Goal: Task Accomplishment & Management: Manage account settings

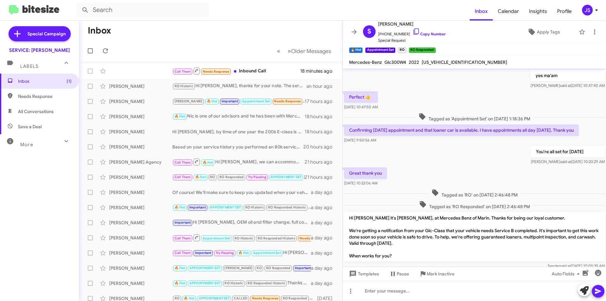
scroll to position [284, 0]
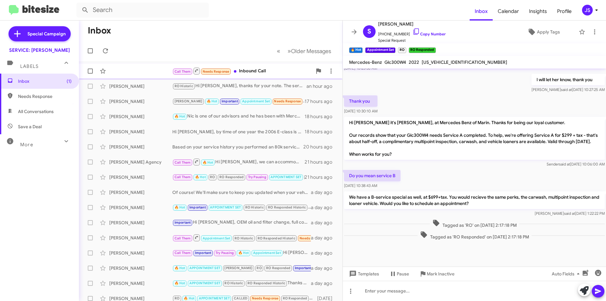
click at [264, 71] on div "Call Them Needs Response Inbound Call" at bounding box center [242, 71] width 140 height 8
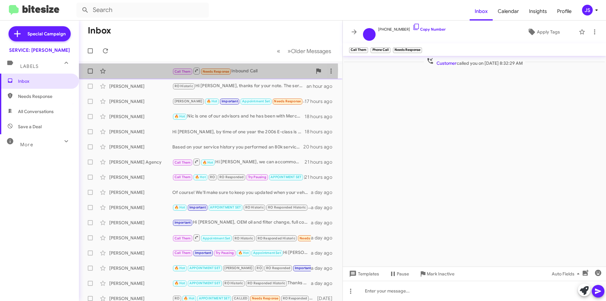
click at [132, 69] on div "Call Them Needs Response Inbound Call 19 minutes ago" at bounding box center [211, 71] width 254 height 13
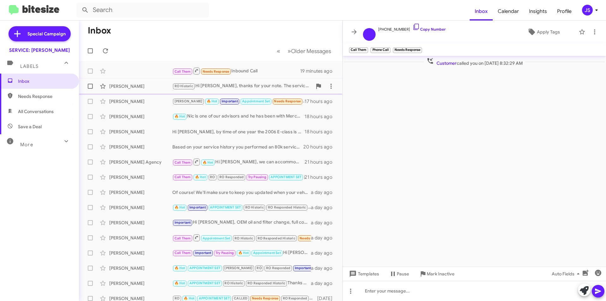
click at [129, 83] on div "[PERSON_NAME]" at bounding box center [140, 86] width 63 height 6
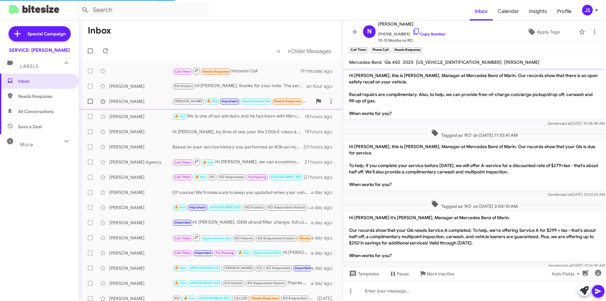
scroll to position [135, 0]
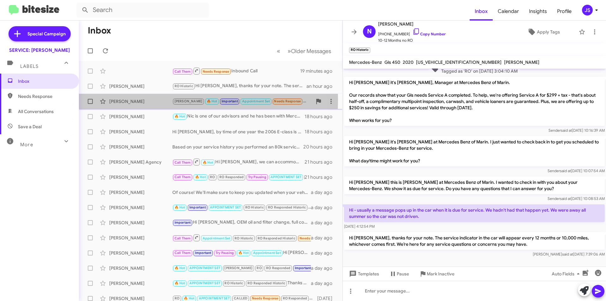
click at [132, 100] on div "[PERSON_NAME]" at bounding box center [140, 101] width 63 height 6
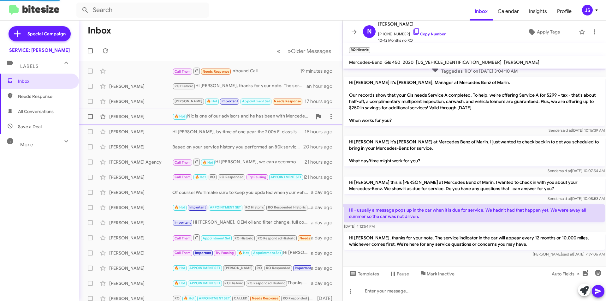
scroll to position [262, 0]
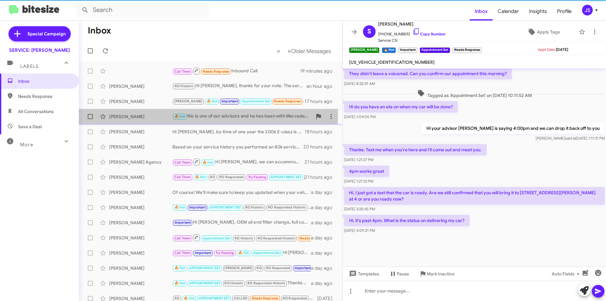
click at [130, 115] on div "Nick Joseph" at bounding box center [140, 116] width 63 height 6
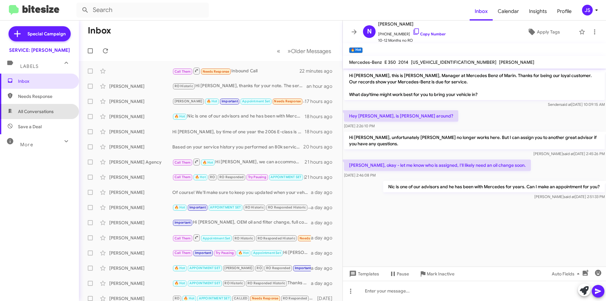
click at [45, 117] on span "All Conversations" at bounding box center [39, 111] width 79 height 15
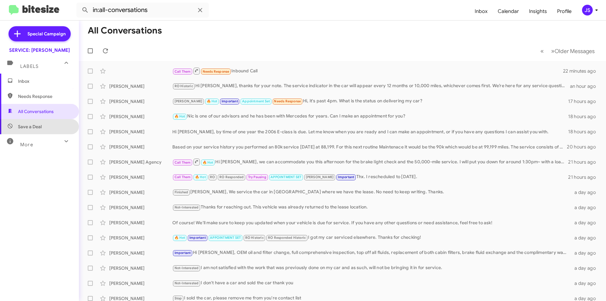
click at [46, 127] on span "Save a Deal" at bounding box center [39, 126] width 79 height 15
type input "in:not-interested"
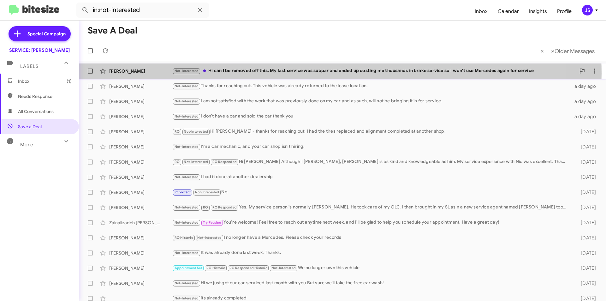
click at [303, 73] on div "Not-Interested Hi can I be removed off this. My last service was subpar and end…" at bounding box center [374, 70] width 404 height 7
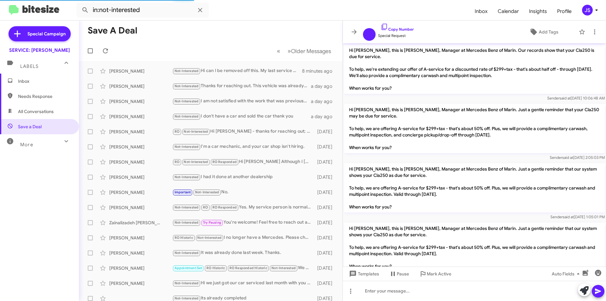
scroll to position [910, 0]
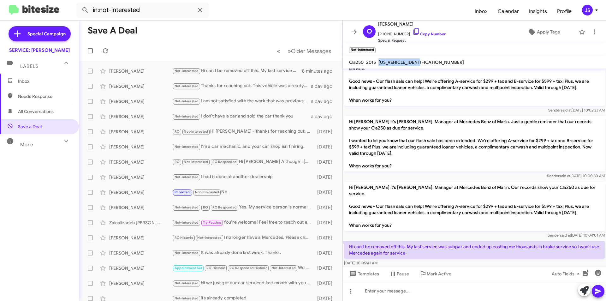
drag, startPoint x: 380, startPoint y: 62, endPoint x: 432, endPoint y: 62, distance: 52.1
click at [432, 62] on mat-toolbar "Cla250 2015 WDDSJ4EB7FN260033" at bounding box center [474, 62] width 263 height 13
copy span "WDDSJ4EB7FN260033"
click at [53, 107] on span "All Conversations" at bounding box center [39, 111] width 79 height 15
type input "in:all-conversations"
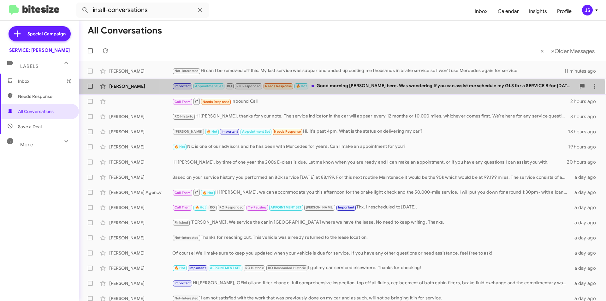
click at [342, 93] on span "Julius Verdeflor Important Appointment Set RO RO Responded Needs Response 🔥 Hot…" at bounding box center [343, 86] width 528 height 15
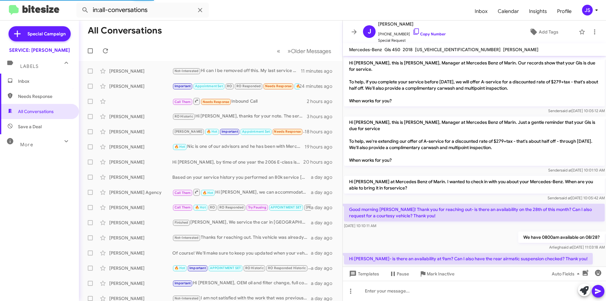
scroll to position [192, 0]
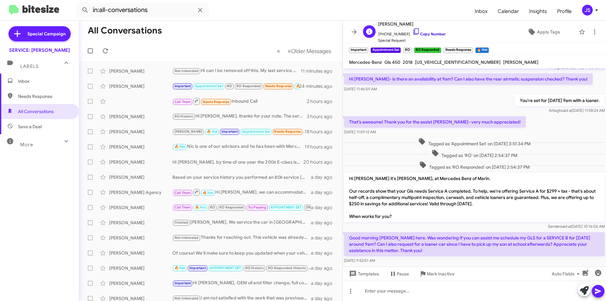
click at [413, 31] on icon at bounding box center [417, 32] width 8 height 8
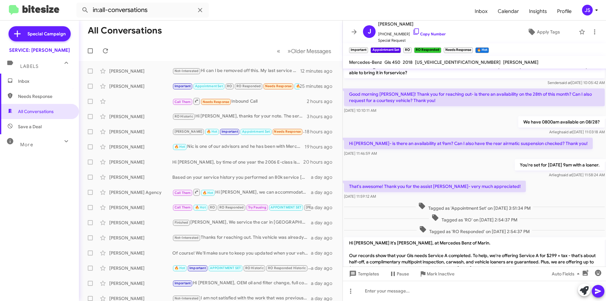
scroll to position [205, 0]
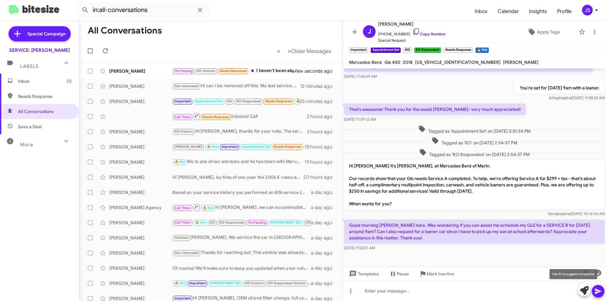
drag, startPoint x: 587, startPoint y: 289, endPoint x: 606, endPoint y: 274, distance: 24.0
click at [587, 289] on icon at bounding box center [584, 290] width 9 height 9
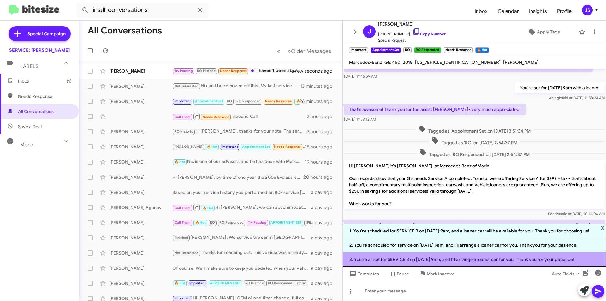
click at [457, 259] on li "3. You're all set for SERVICE B on 09/03 at 9am, and I'll arrange a loaner car …" at bounding box center [474, 259] width 263 height 14
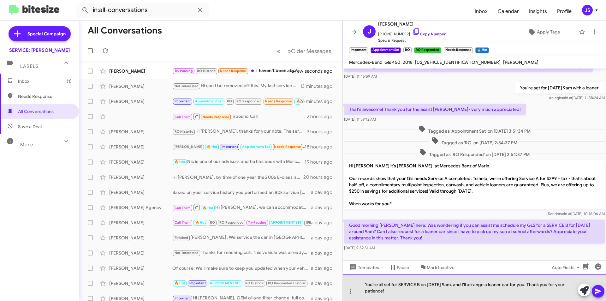
drag, startPoint x: 529, startPoint y: 284, endPoint x: 540, endPoint y: 293, distance: 13.6
click at [540, 293] on div "You're all set for SERVICE B on 09/03 at 9am, and I'll arrange a loaner car for…" at bounding box center [474, 287] width 263 height 27
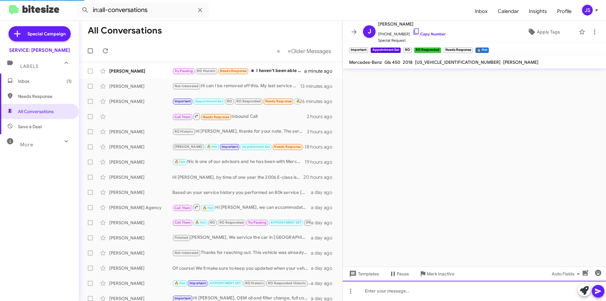
scroll to position [0, 0]
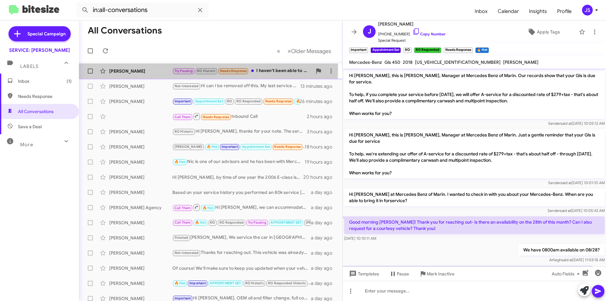
click at [140, 69] on div "[PERSON_NAME]" at bounding box center [140, 71] width 63 height 6
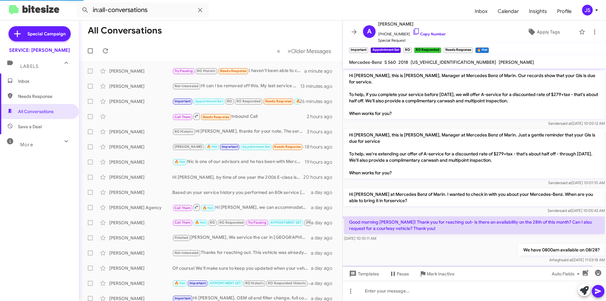
scroll to position [416, 0]
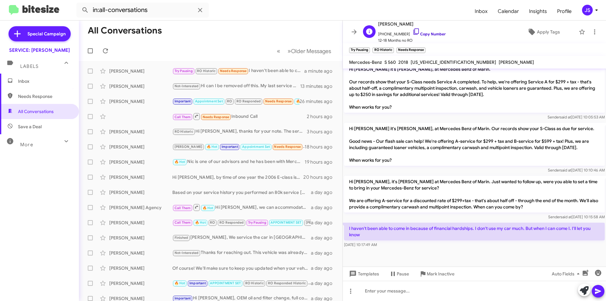
click at [414, 33] on icon at bounding box center [416, 31] width 5 height 6
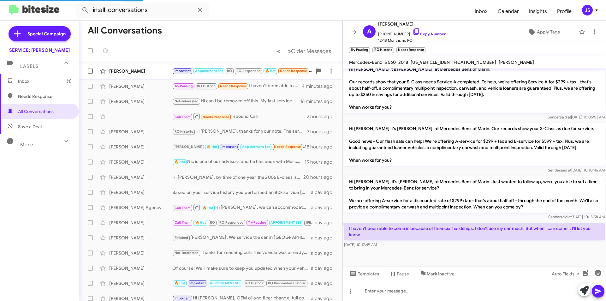
click at [165, 68] on mat-action-list "Julius Verdeflor Important Appointment Set RO RO Responded 🔥 Hot Needs Response…" at bounding box center [211, 214] width 264 height 306
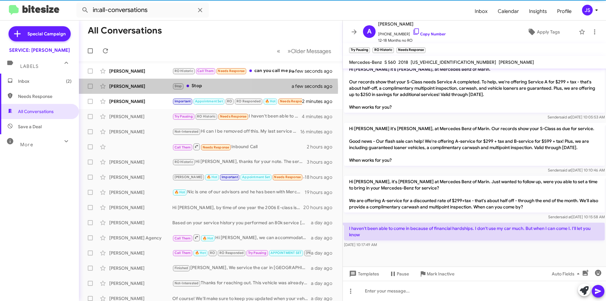
drag, startPoint x: 165, startPoint y: 68, endPoint x: 175, endPoint y: 89, distance: 23.0
click at [175, 89] on small "Stop" at bounding box center [178, 86] width 10 height 6
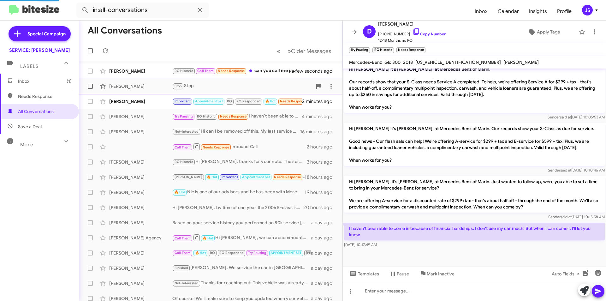
scroll to position [174, 0]
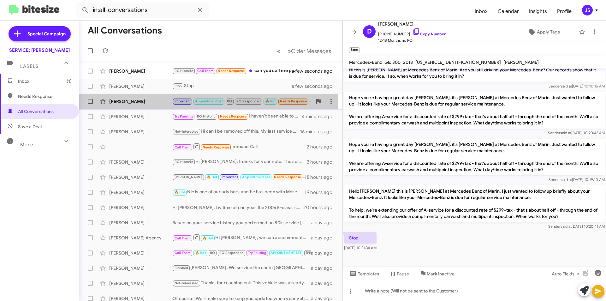
click at [169, 102] on div "[PERSON_NAME]" at bounding box center [140, 101] width 63 height 6
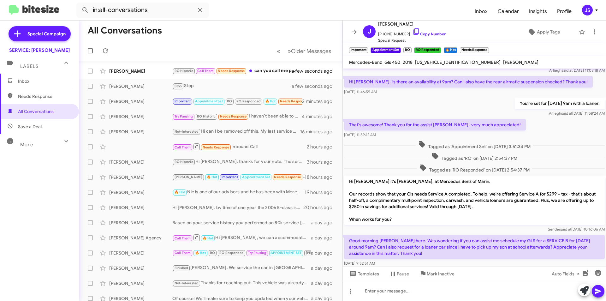
scroll to position [251, 0]
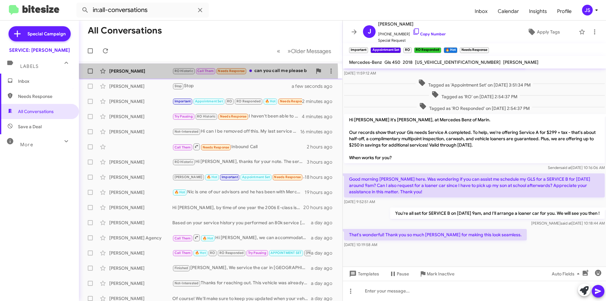
click at [161, 75] on div "Krystal Kricken RO Historic Call Them Needs Response can you call me please b a…" at bounding box center [211, 71] width 254 height 13
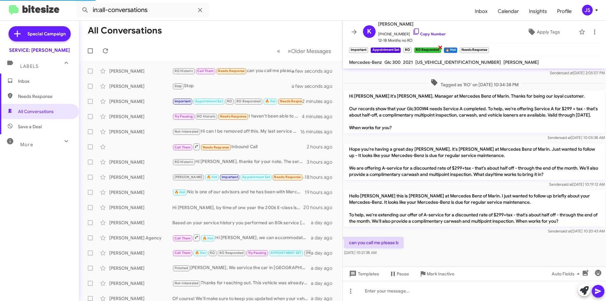
scroll to position [57, 0]
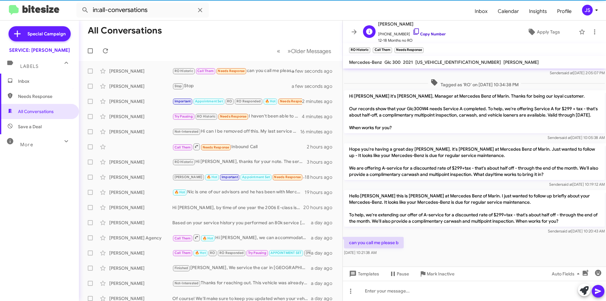
click at [413, 30] on icon at bounding box center [417, 32] width 8 height 8
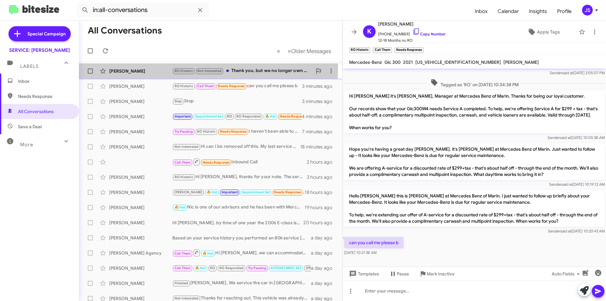
click at [158, 69] on div "Kenneth Nitzberg" at bounding box center [140, 71] width 63 height 6
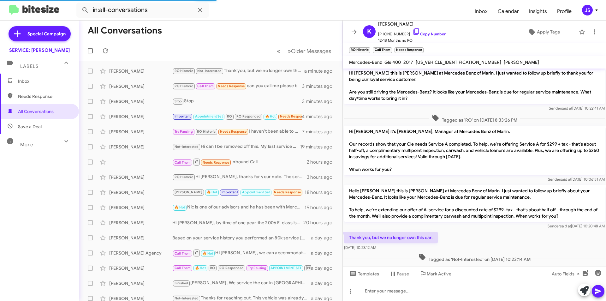
scroll to position [104, 0]
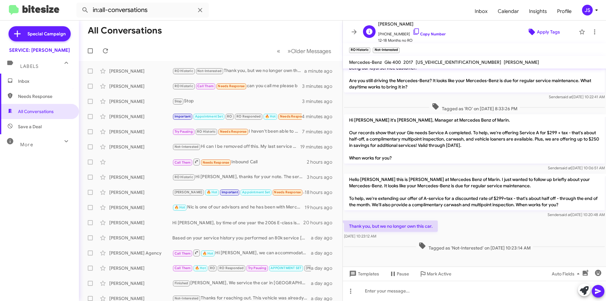
click at [544, 33] on span "Apply Tags" at bounding box center [548, 31] width 23 height 11
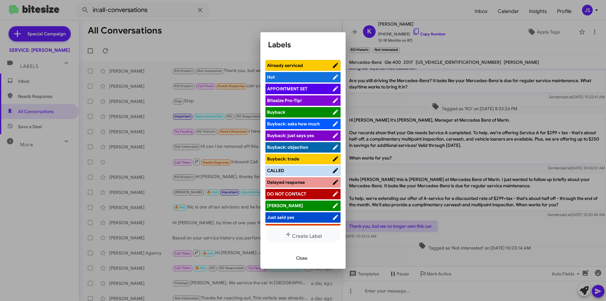
scroll to position [63, 0]
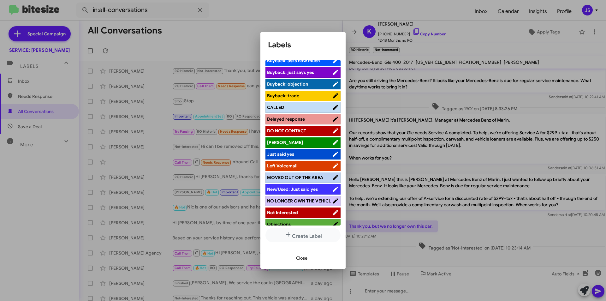
click at [305, 204] on span "NO LONGER OWN THE VEHICL" at bounding box center [299, 201] width 65 height 6
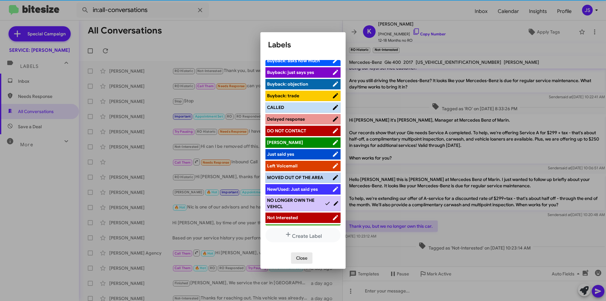
click at [303, 261] on span "Close" at bounding box center [301, 257] width 11 height 11
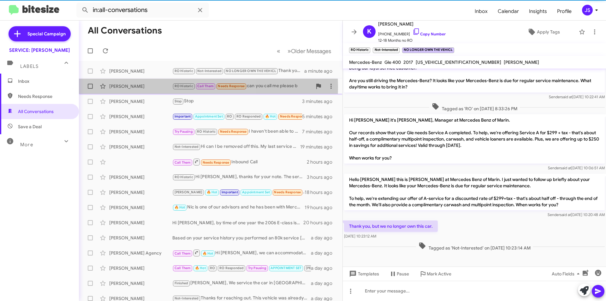
click at [137, 87] on div "[PERSON_NAME]" at bounding box center [140, 86] width 63 height 6
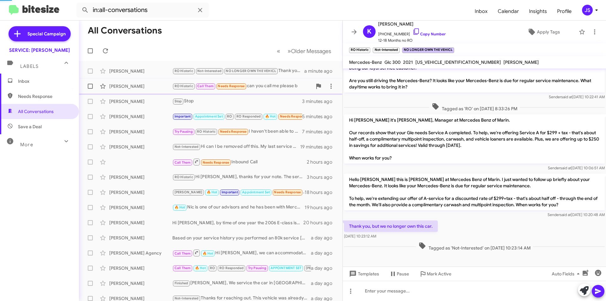
scroll to position [57, 0]
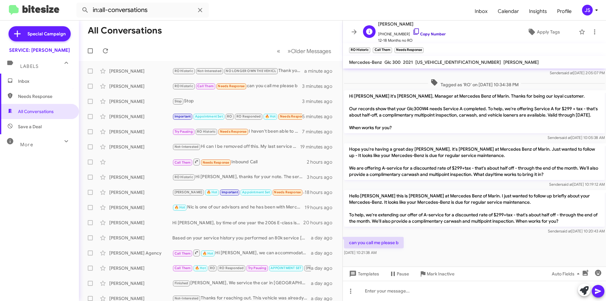
click at [413, 33] on icon at bounding box center [417, 32] width 8 height 8
click at [547, 39] on div "K Krystal Kricken +14156230687 Copy Number 12-18 Months no RO Apply Tags" at bounding box center [468, 31] width 215 height 23
click at [546, 34] on span "Apply Tags" at bounding box center [548, 31] width 23 height 11
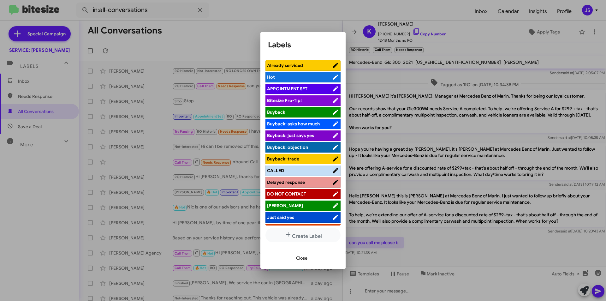
click at [296, 173] on span "CALLED" at bounding box center [299, 170] width 65 height 6
click at [305, 262] on span "Close" at bounding box center [301, 257] width 11 height 11
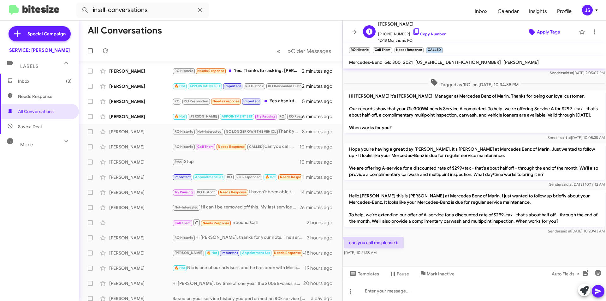
click at [528, 35] on icon at bounding box center [532, 32] width 8 height 8
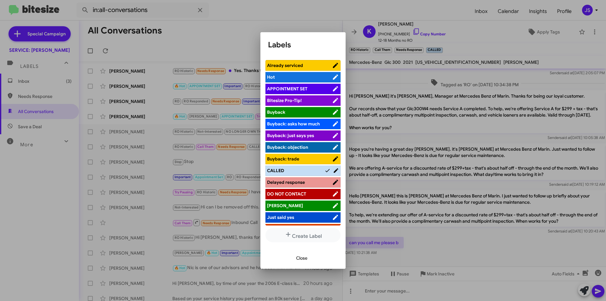
click at [310, 90] on span "APPOINTMENT SET" at bounding box center [299, 89] width 65 height 6
click at [298, 258] on span "Close" at bounding box center [301, 257] width 11 height 11
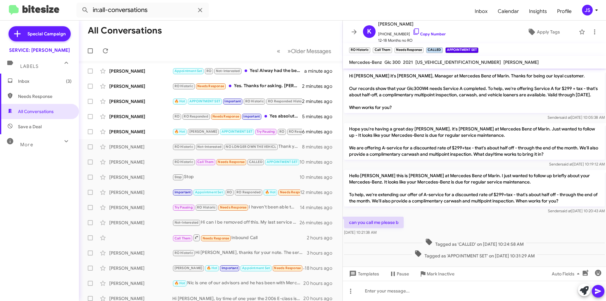
scroll to position [83, 0]
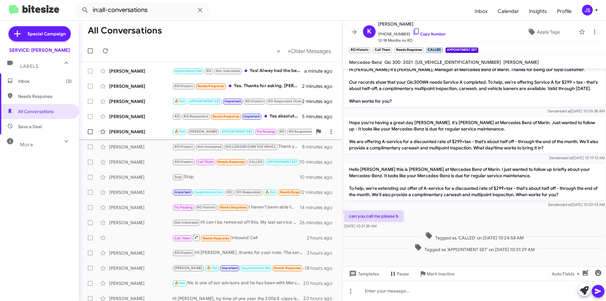
click at [132, 133] on div "[PERSON_NAME]" at bounding box center [140, 132] width 63 height 6
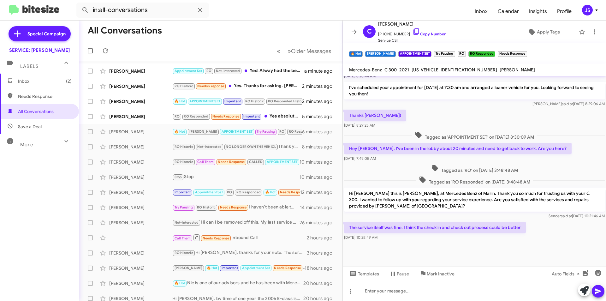
scroll to position [544, 0]
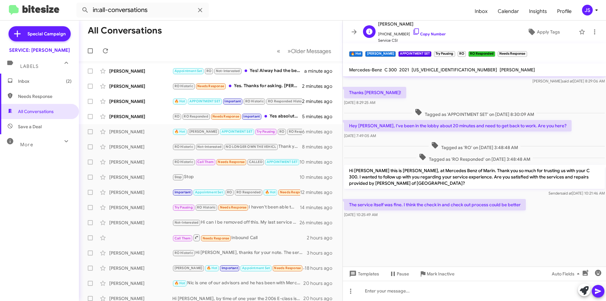
click at [414, 31] on span "+12155192010 Copy Number" at bounding box center [412, 32] width 68 height 9
click at [413, 31] on icon at bounding box center [417, 32] width 8 height 8
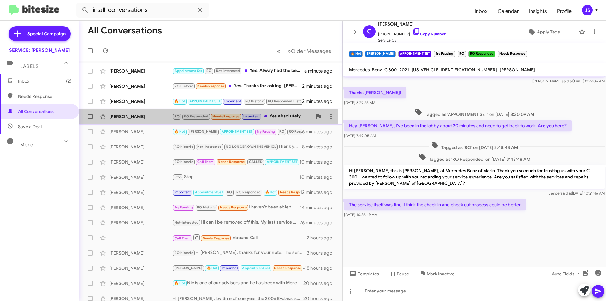
click at [150, 120] on div "Tamara Maturo RO RO Responded Needs Response Important Yes absolutely. Your ser…" at bounding box center [211, 116] width 254 height 13
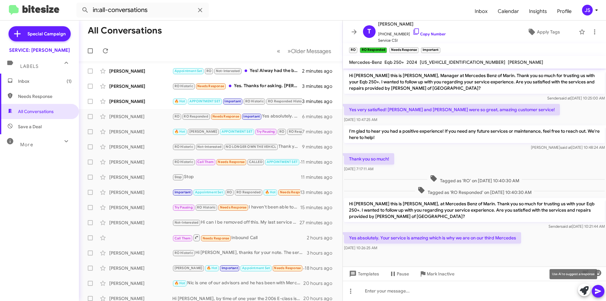
click at [586, 294] on icon at bounding box center [584, 290] width 9 height 9
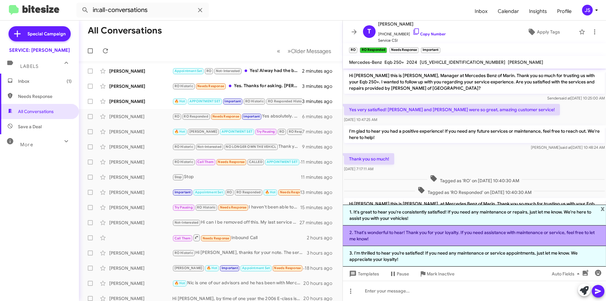
click at [387, 235] on li "2. That's wonderful to hear! Thank you for your loyalty. If you need assistance…" at bounding box center [474, 236] width 263 height 21
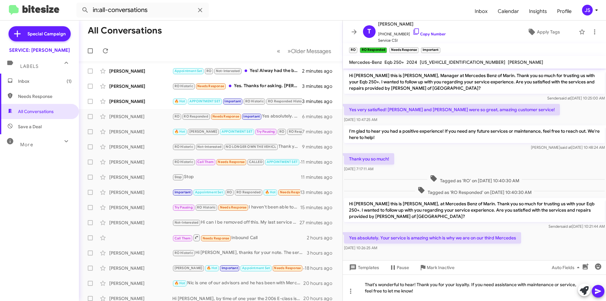
click at [600, 290] on icon at bounding box center [599, 291] width 8 height 8
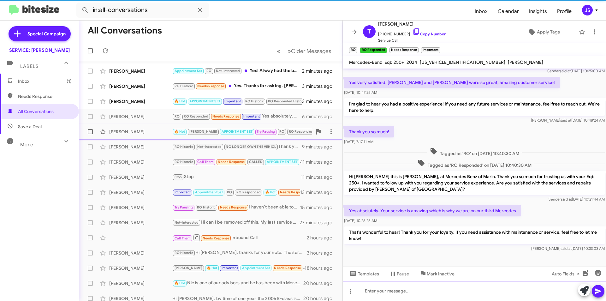
scroll to position [28, 0]
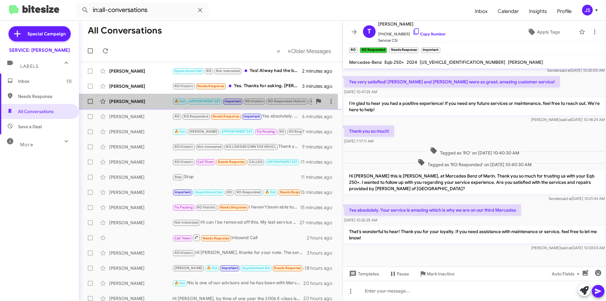
click at [162, 103] on div "[PERSON_NAME]" at bounding box center [140, 101] width 63 height 6
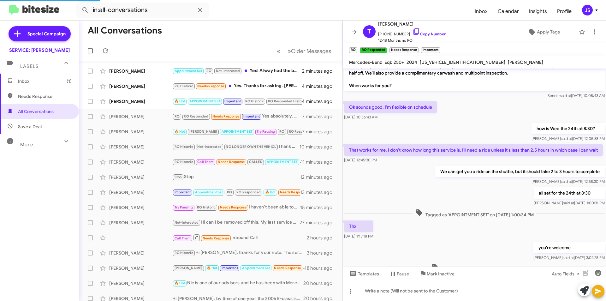
scroll to position [190, 0]
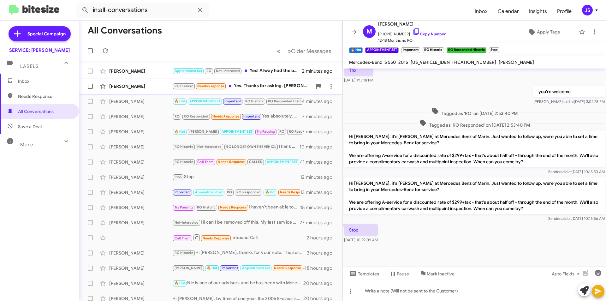
click at [146, 86] on div "[PERSON_NAME]" at bounding box center [140, 86] width 63 height 6
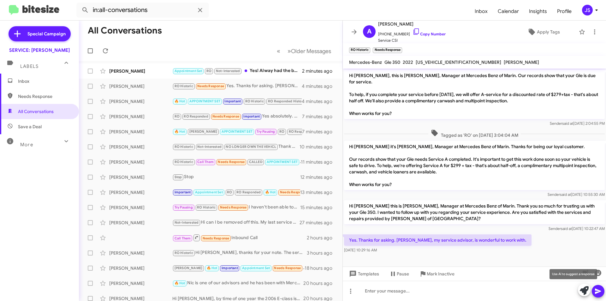
click at [584, 293] on icon at bounding box center [584, 290] width 9 height 9
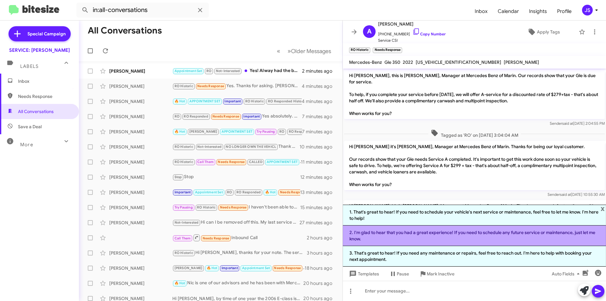
click at [385, 233] on li "2. I'm glad to hear that you had a great experience! If you need to schedule an…" at bounding box center [474, 236] width 263 height 21
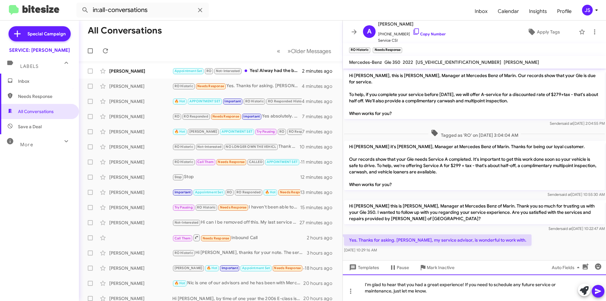
click at [462, 285] on div "I'm glad to hear that you had a great experience! If you need to schedule any f…" at bounding box center [474, 287] width 263 height 27
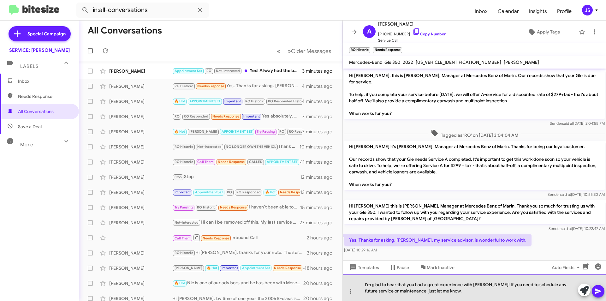
click at [517, 292] on div "I'm glad to hear that you had a great experience with Angelo! If you need to sc…" at bounding box center [474, 287] width 263 height 27
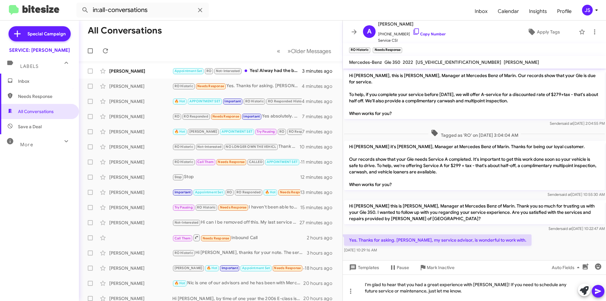
click at [601, 290] on icon at bounding box center [599, 291] width 8 height 8
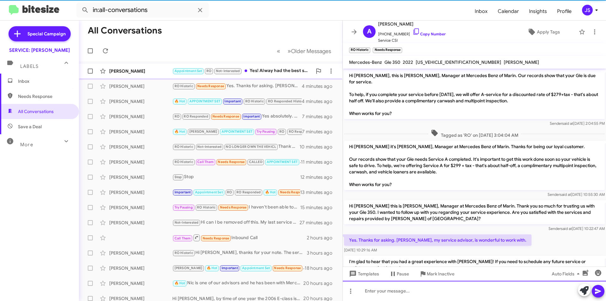
scroll to position [19, 0]
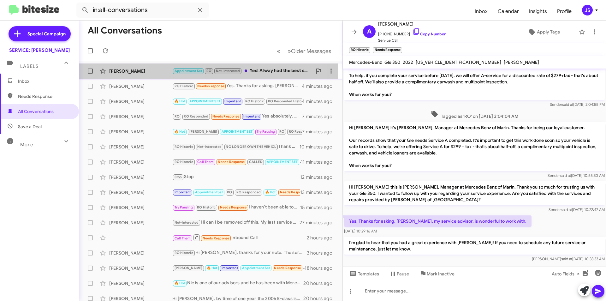
click at [132, 64] on span "Eldo Lew Appointment Set RO Not-Interested Yes! Alway had the best service from…" at bounding box center [211, 70] width 264 height 15
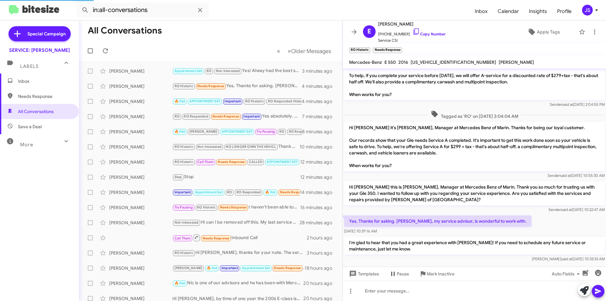
scroll to position [78, 0]
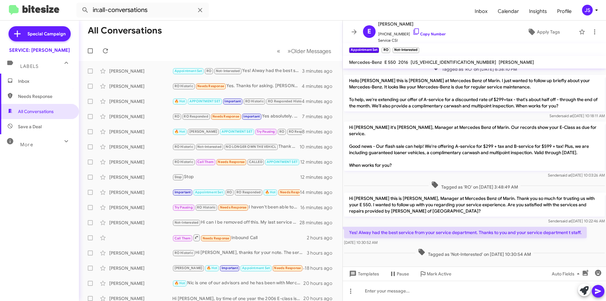
click at [432, 218] on div "Sender said at Aug 27, 2025, 10:22:46 AM" at bounding box center [474, 221] width 261 height 6
click at [582, 290] on icon at bounding box center [584, 290] width 9 height 9
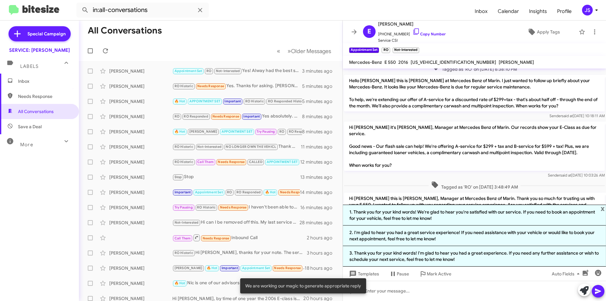
click at [445, 180] on div "Tagged as 'RO' on Aug 25, 2025 - 3:48:49 AM" at bounding box center [474, 186] width 263 height 12
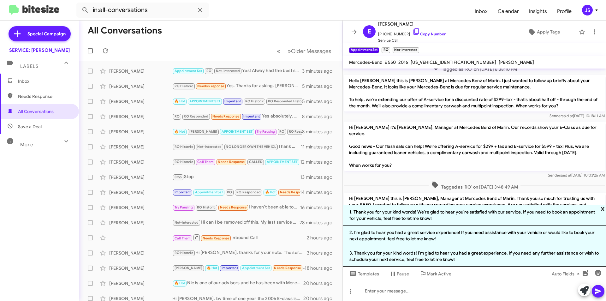
click at [605, 208] on span "x" at bounding box center [603, 209] width 4 height 8
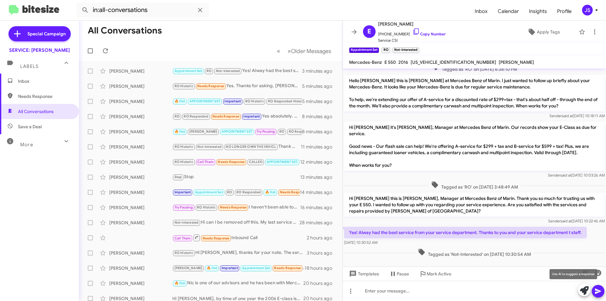
click at [582, 291] on icon at bounding box center [584, 290] width 9 height 9
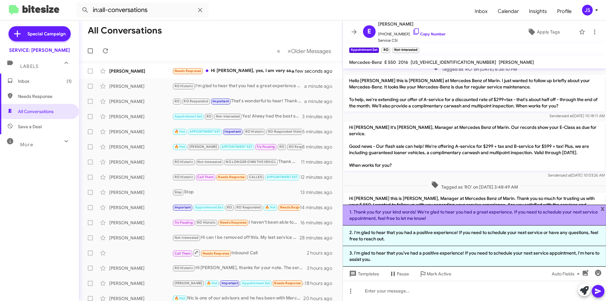
click at [399, 213] on li "1. Thank you for your kind words! We're glad to hear you had a great experience…" at bounding box center [474, 215] width 263 height 21
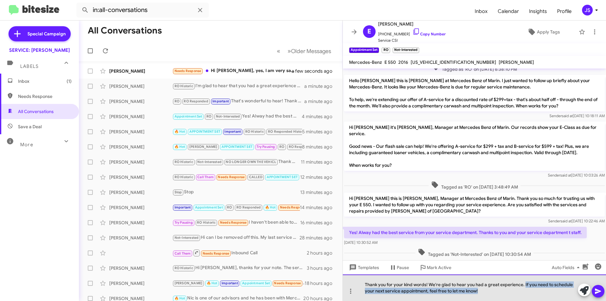
drag, startPoint x: 525, startPoint y: 285, endPoint x: 526, endPoint y: 291, distance: 6.0
click at [526, 291] on div "Thank you for your kind words! We're glad to hear you had a great experience. I…" at bounding box center [474, 287] width 263 height 27
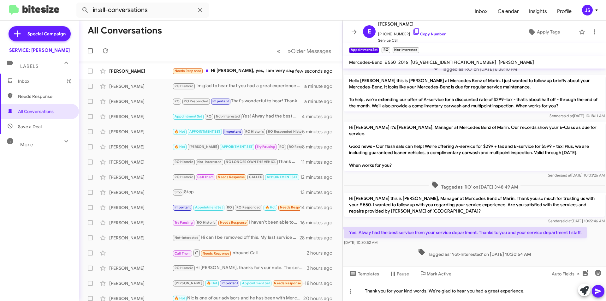
click at [598, 291] on icon at bounding box center [598, 291] width 6 height 5
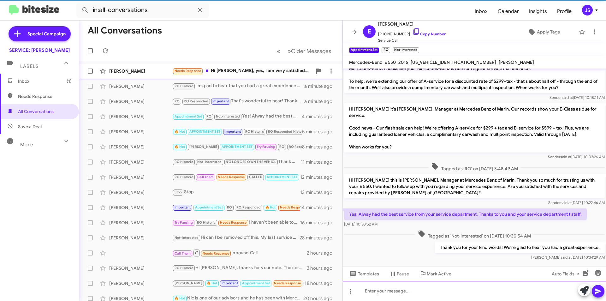
scroll to position [101, 0]
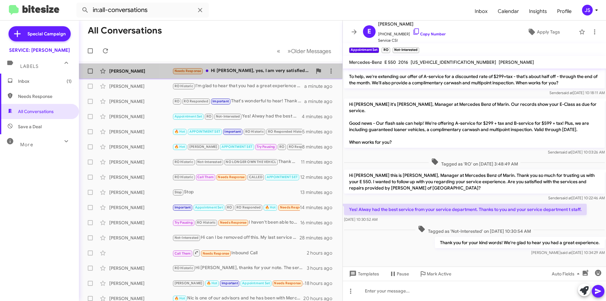
click at [232, 72] on div "Needs Response Hi Omar, yes, I am very satisfied with MBZ of Marin. Don Murphy …" at bounding box center [242, 70] width 140 height 7
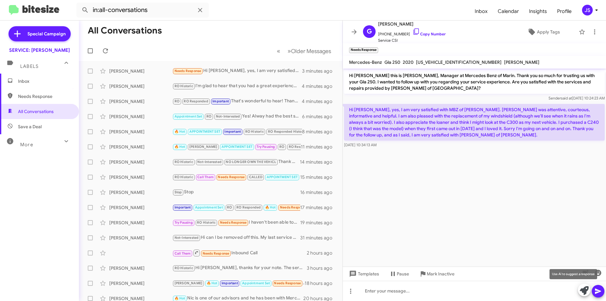
click at [586, 292] on icon at bounding box center [584, 290] width 9 height 9
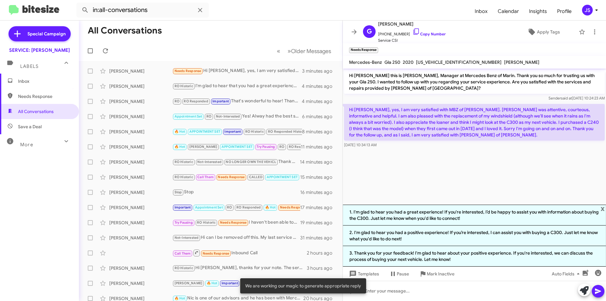
click at [256, 27] on mat-toolbar-row "All Conversations" at bounding box center [211, 31] width 264 height 20
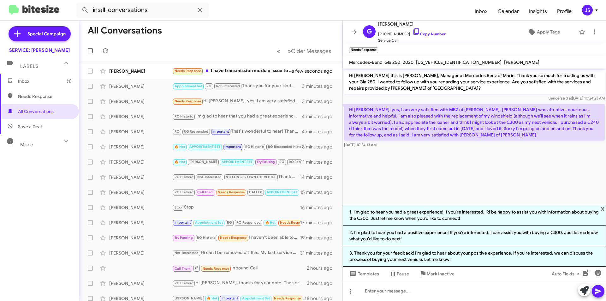
click at [503, 168] on cdk-virtual-scroll-viewport "Hi Gayle this is Omar Ibrahimi, Manager at Mercedes Benz of Marin. Thank you so…" at bounding box center [474, 137] width 263 height 136
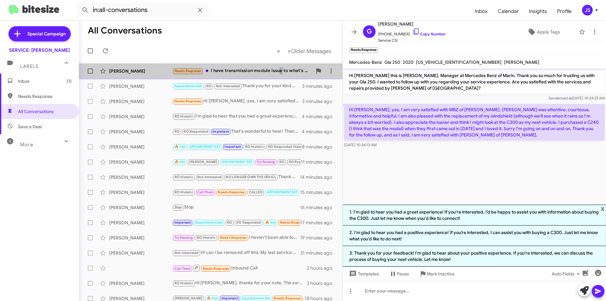
click at [280, 74] on div "Nageeb Alnagar Needs Response I have transmission module issue to what's the co…" at bounding box center [211, 71] width 254 height 13
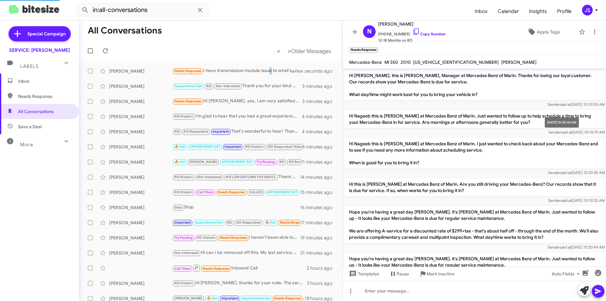
scroll to position [113, 0]
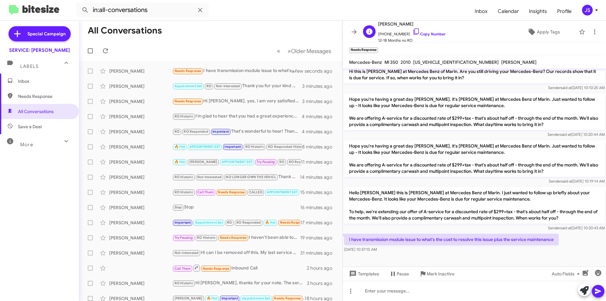
click at [415, 31] on span "+15109329324 Copy Number" at bounding box center [412, 32] width 68 height 9
drag, startPoint x: 414, startPoint y: 62, endPoint x: 461, endPoint y: 58, distance: 46.3
click at [461, 58] on mat-toolbar "Mercedes-Benz Ml 350 2010 4JGBB8GB3AA569540 ANGELO GOMEZ" at bounding box center [474, 62] width 263 height 13
copy span "4JGBB8GB3AA569540"
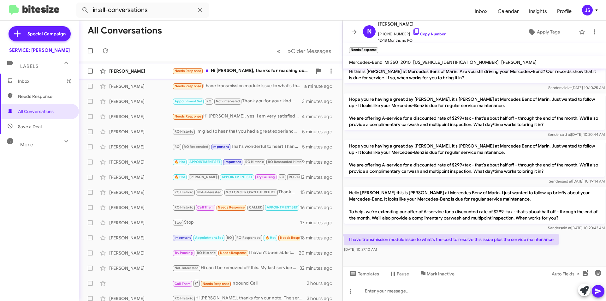
click at [221, 69] on div "Needs Response Hi Omar, thanks for reaching out again. Yes, I had a great exper…" at bounding box center [242, 70] width 140 height 7
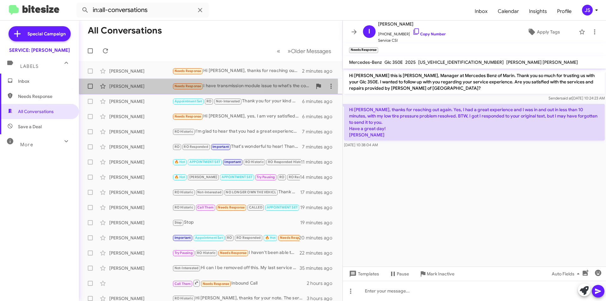
click at [140, 85] on div "Nageeb Alnagar" at bounding box center [140, 86] width 63 height 6
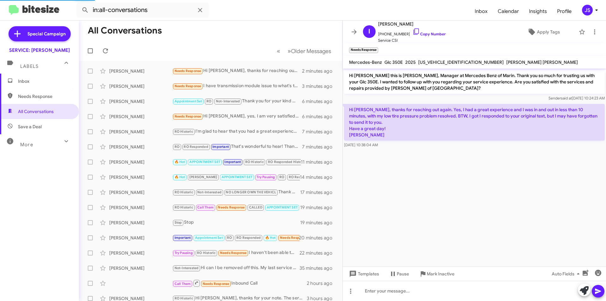
scroll to position [113, 0]
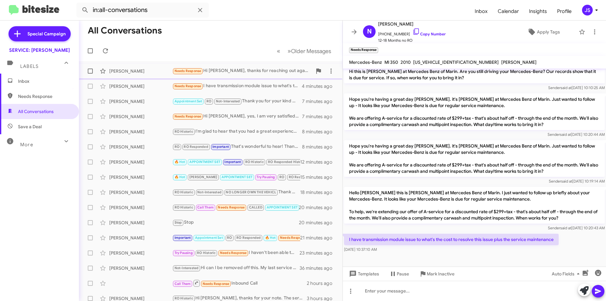
click at [137, 69] on div "Isidro Gomez" at bounding box center [140, 71] width 63 height 6
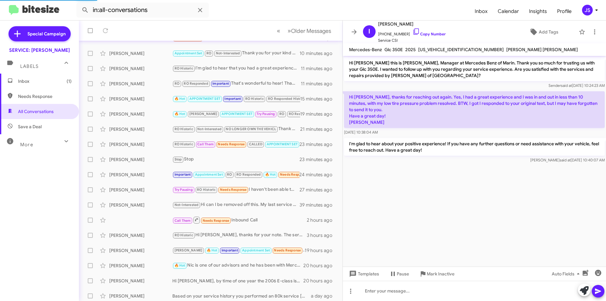
scroll to position [66, 0]
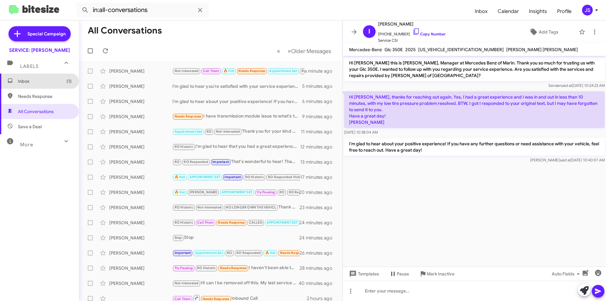
click at [40, 79] on span "Inbox (1)" at bounding box center [45, 81] width 54 height 6
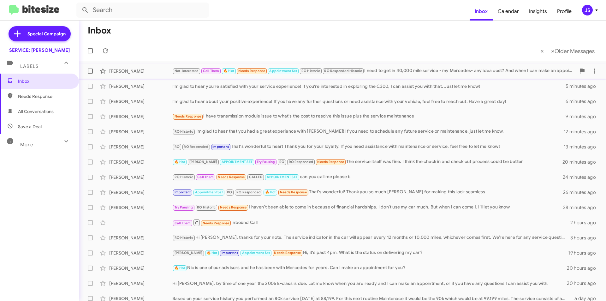
click at [160, 66] on div "Carol Terhune Not-Interested Call Them 🔥 Hot Needs Response Appointment Set RO …" at bounding box center [342, 71] width 517 height 13
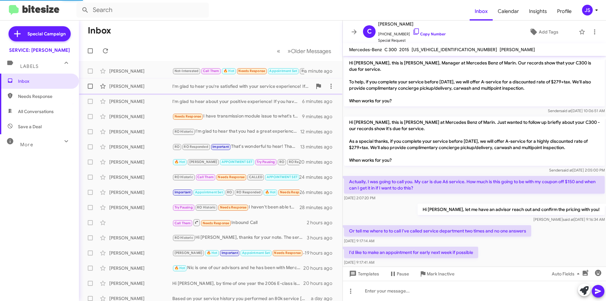
scroll to position [243, 0]
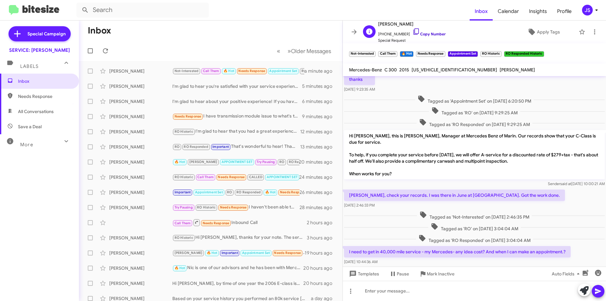
click at [413, 32] on link "Copy Number" at bounding box center [429, 34] width 33 height 5
click at [413, 30] on icon at bounding box center [417, 32] width 8 height 8
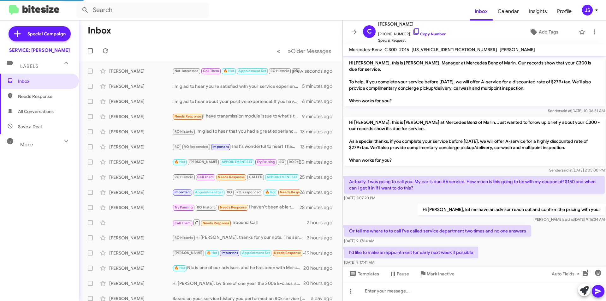
scroll to position [272, 0]
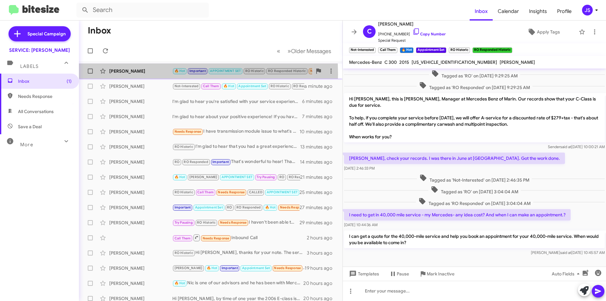
click at [125, 74] on div "[PERSON_NAME] 🔥 Hot Important APPOINTMENT SET RO Historic RO Responded Historic…" at bounding box center [211, 71] width 254 height 13
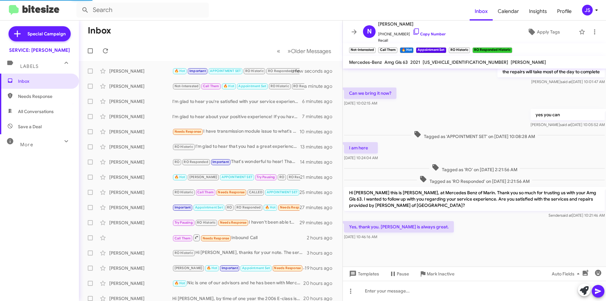
scroll to position [198, 0]
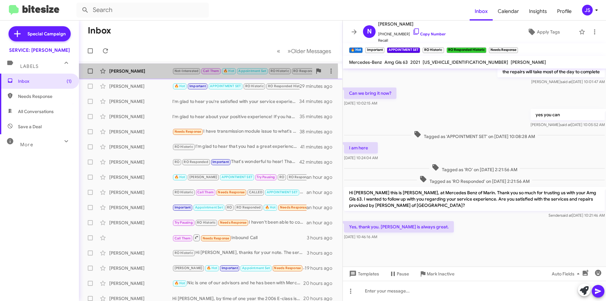
click at [134, 71] on div "[PERSON_NAME]" at bounding box center [140, 71] width 63 height 6
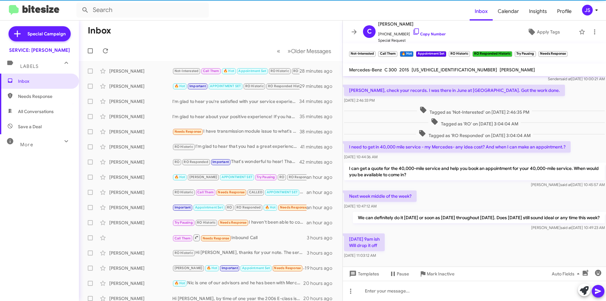
scroll to position [374, 0]
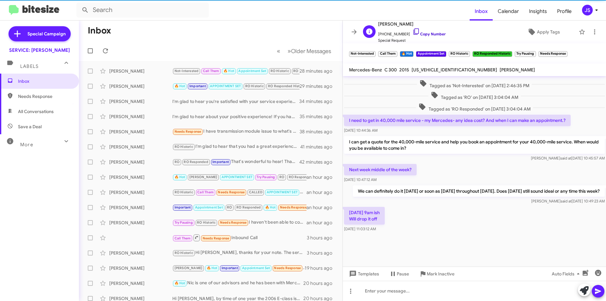
click at [413, 29] on icon at bounding box center [417, 32] width 8 height 8
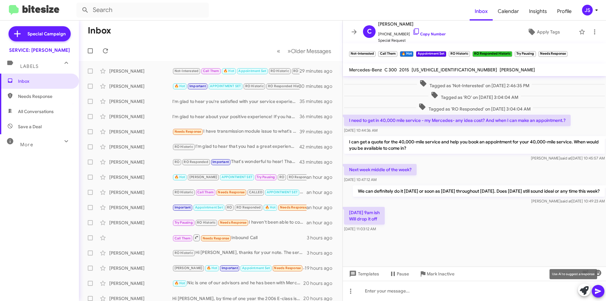
click at [582, 295] on span at bounding box center [584, 291] width 9 height 14
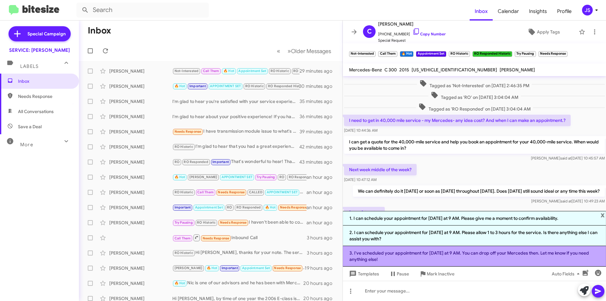
click at [495, 260] on li "3. I've scheduled your appointment for [DATE] at 9 AM. You can drop off your Me…" at bounding box center [474, 256] width 263 height 21
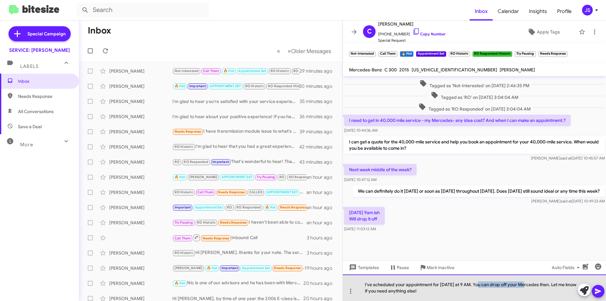
drag, startPoint x: 478, startPoint y: 284, endPoint x: 541, endPoint y: 282, distance: 63.5
click at [531, 283] on div "I've scheduled your appointment for [DATE] at 9 AM. You can drop off your Merce…" at bounding box center [474, 287] width 263 height 27
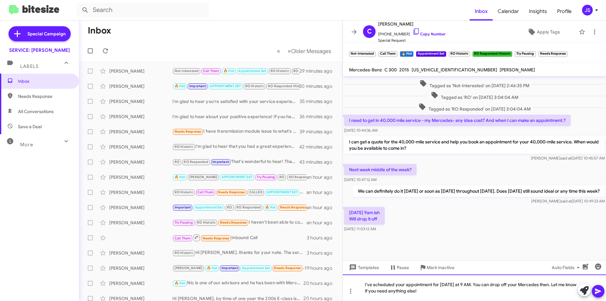
click at [473, 283] on div "I've scheduled your appointment for [DATE] at 9 AM. You can drop off your Merce…" at bounding box center [474, 287] width 263 height 27
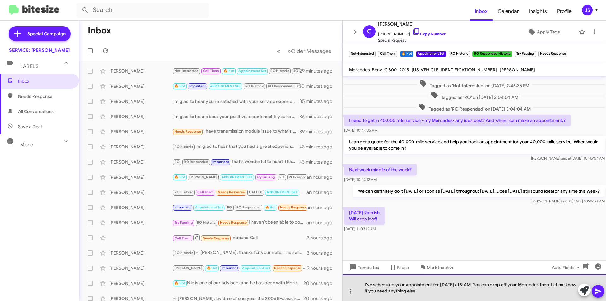
drag, startPoint x: 476, startPoint y: 284, endPoint x: 480, endPoint y: 295, distance: 11.6
click at [480, 295] on div "I've scheduled your appointment for [DATE] at 9 AM. You can drop off your Merce…" at bounding box center [474, 287] width 263 height 27
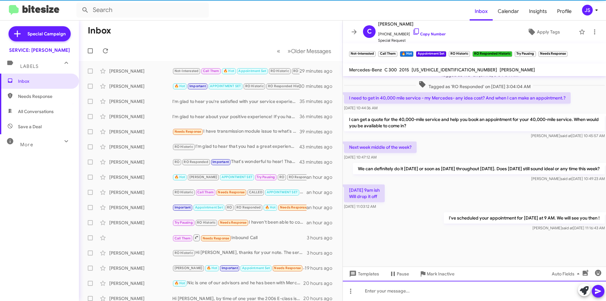
scroll to position [397, 0]
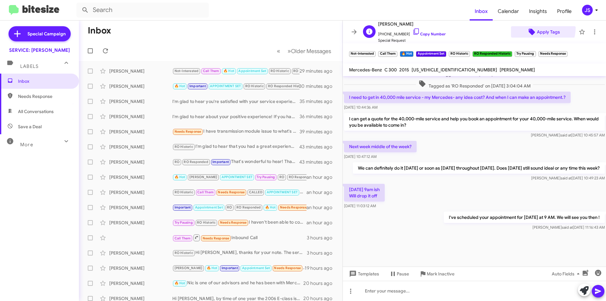
click at [532, 27] on span "Apply Tags" at bounding box center [543, 31] width 55 height 11
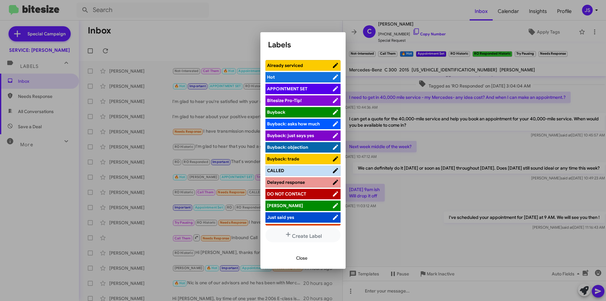
click at [320, 91] on span "APPOINTMENT SET" at bounding box center [299, 89] width 65 height 6
click at [303, 88] on span "APPOINTMENT SET" at bounding box center [287, 89] width 40 height 6
click at [302, 257] on span "Close" at bounding box center [301, 257] width 11 height 11
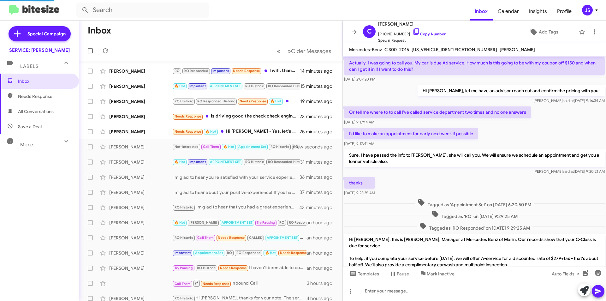
scroll to position [261, 0]
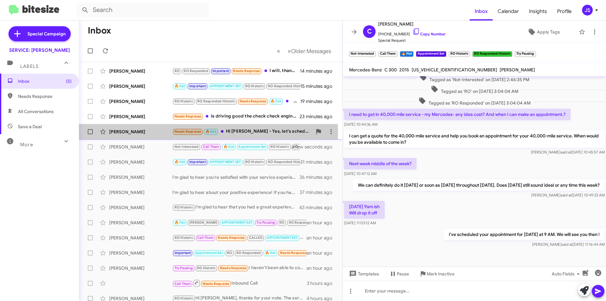
click at [168, 133] on div "[PERSON_NAME]" at bounding box center [140, 132] width 63 height 6
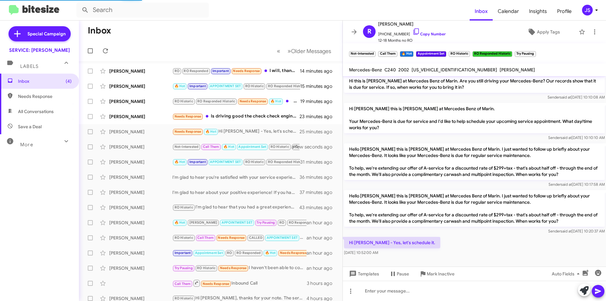
scroll to position [35, 0]
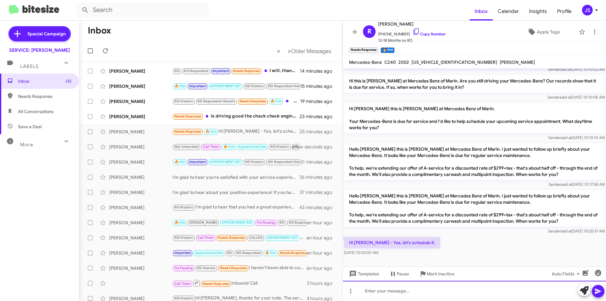
click at [458, 293] on div at bounding box center [474, 291] width 263 height 20
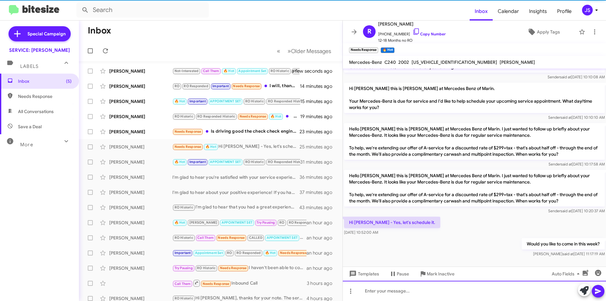
scroll to position [58, 0]
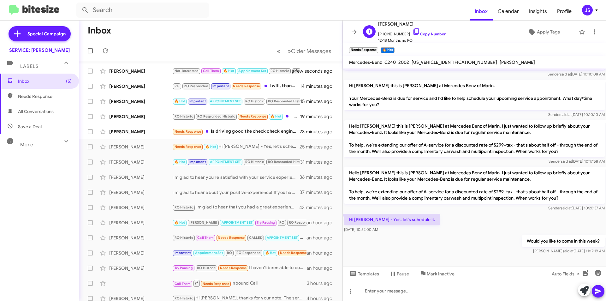
click at [415, 29] on span "+14156940240 Copy Number" at bounding box center [412, 32] width 68 height 9
click at [414, 33] on icon at bounding box center [416, 31] width 5 height 6
click at [125, 134] on div "[PERSON_NAME]" at bounding box center [140, 132] width 63 height 6
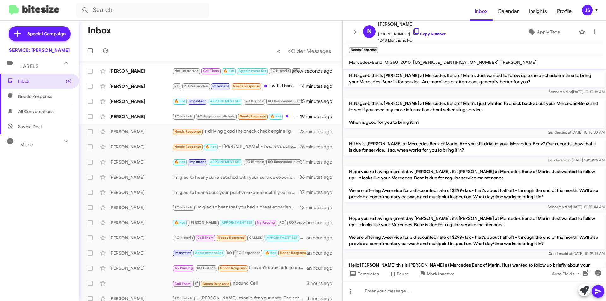
scroll to position [142, 0]
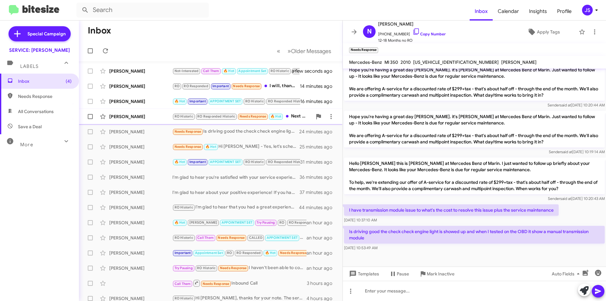
click at [152, 118] on div "[PERSON_NAME]" at bounding box center [140, 116] width 63 height 6
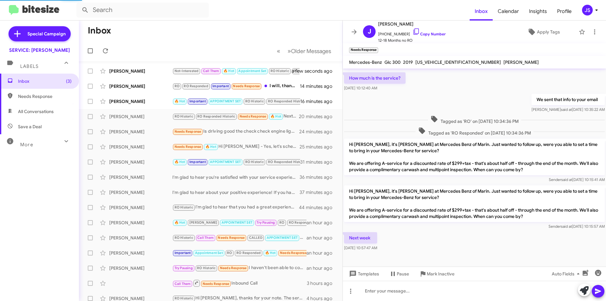
scroll to position [66, 0]
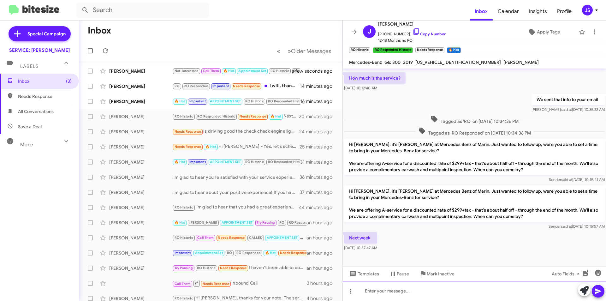
click at [476, 288] on div at bounding box center [474, 291] width 263 height 20
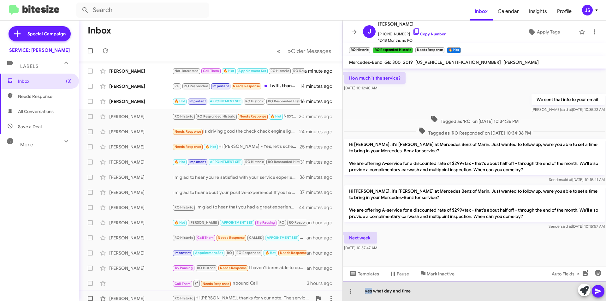
drag, startPoint x: 370, startPoint y: 292, endPoint x: 336, endPoint y: 297, distance: 33.9
click at [336, 297] on div "Inbox « Previous » Next Older Messages Carol Terhune Not-Interested Call Them 🔥…" at bounding box center [343, 161] width 528 height 280
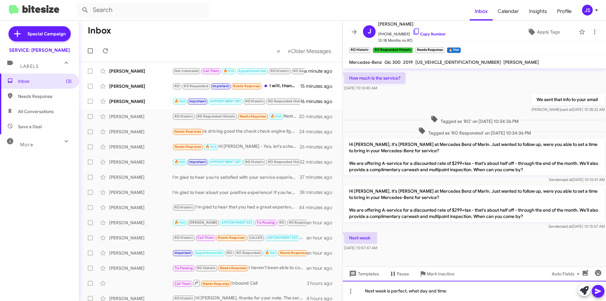
click at [480, 292] on div "Next week is perfect, what day and time" at bounding box center [474, 291] width 263 height 20
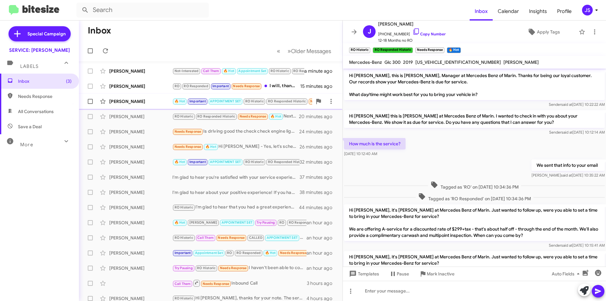
click at [131, 97] on div "Douglas Zuker 🔥 Hot Important APPOINTMENT SET RO Historic RO Responded Historic…" at bounding box center [211, 101] width 254 height 13
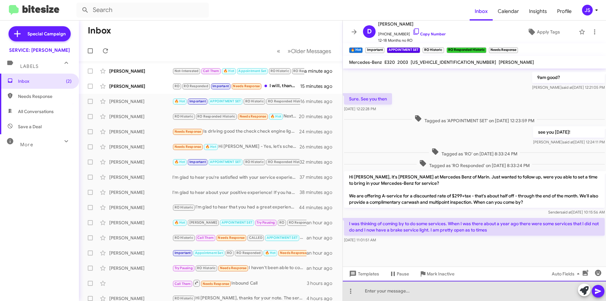
click at [458, 296] on div at bounding box center [474, 291] width 263 height 20
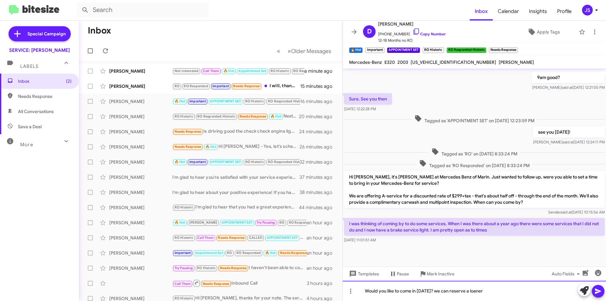
click at [504, 289] on div "Would you like to come in [DATE]? we can reserve a loaner" at bounding box center [474, 291] width 263 height 20
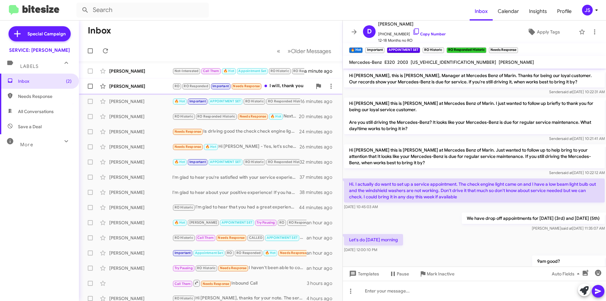
click at [122, 89] on div "[PERSON_NAME]" at bounding box center [140, 86] width 63 height 6
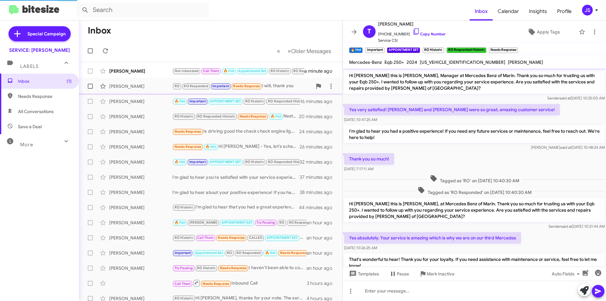
scroll to position [51, 0]
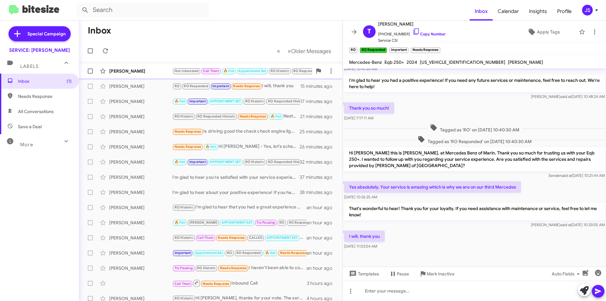
click at [151, 78] on span "Carol Terhune Not-Interested Call Them 🔥 Hot Appointment Set RO Historic RO Res…" at bounding box center [211, 70] width 264 height 15
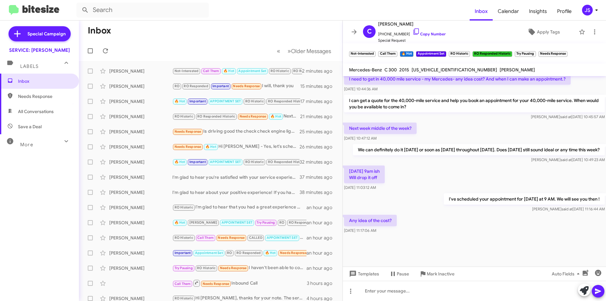
scroll to position [275, 0]
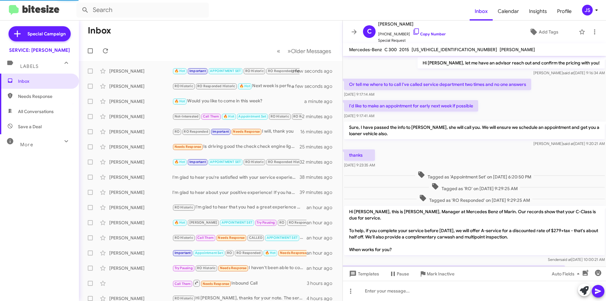
scroll to position [255, 0]
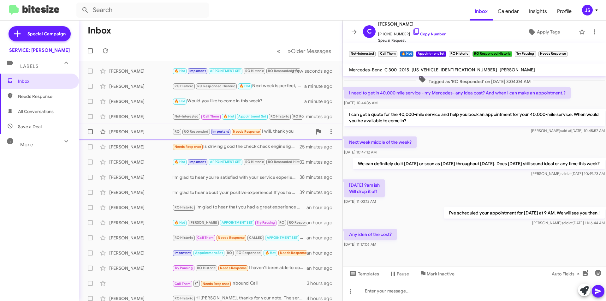
click at [142, 132] on div "[PERSON_NAME]" at bounding box center [140, 132] width 63 height 6
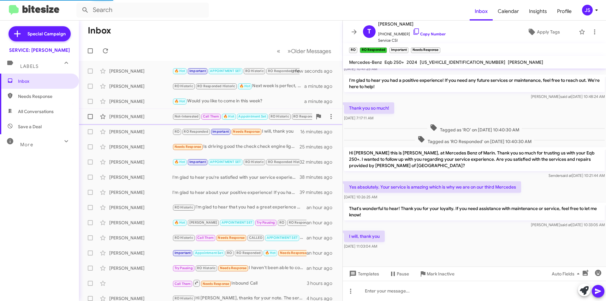
click at [152, 115] on div "[PERSON_NAME]" at bounding box center [140, 116] width 63 height 6
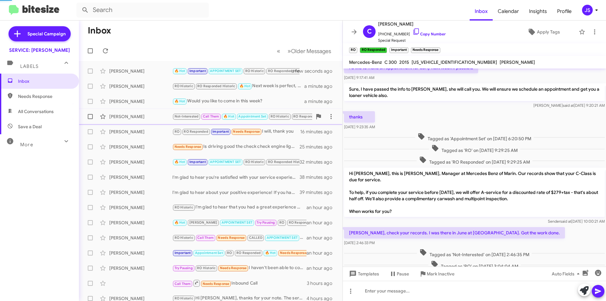
scroll to position [268, 0]
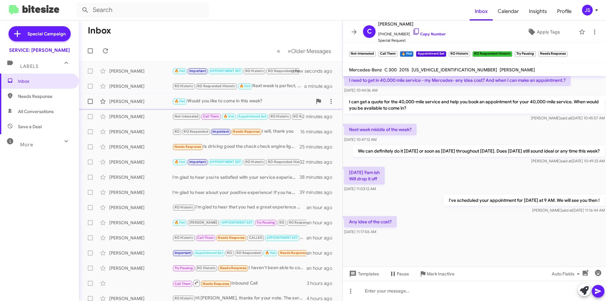
click at [154, 100] on div "[PERSON_NAME]" at bounding box center [140, 101] width 63 height 6
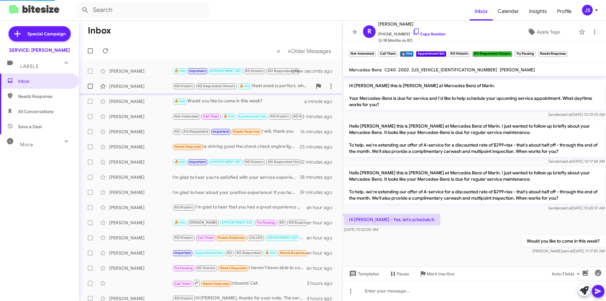
scroll to position [58, 0]
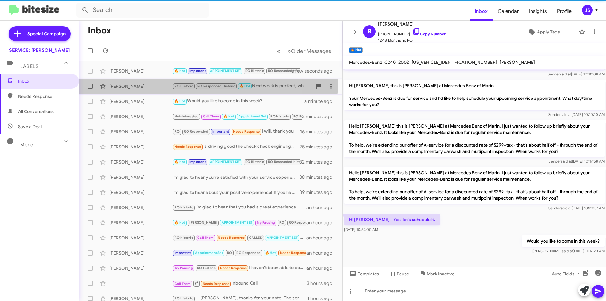
click at [160, 82] on div "[PERSON_NAME] RO Historic RO Responded Historic 🔥 Hot Next week is perfect, wha…" at bounding box center [211, 86] width 254 height 13
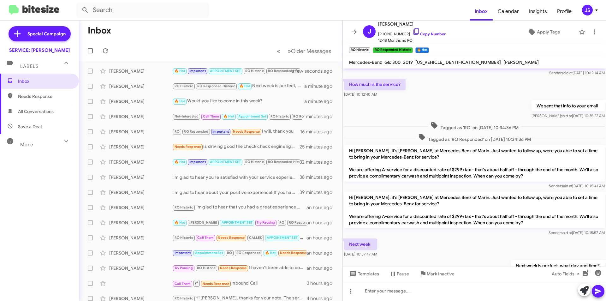
scroll to position [89, 0]
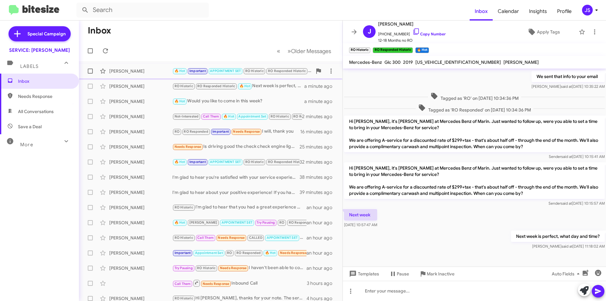
click at [156, 70] on div "[PERSON_NAME]" at bounding box center [140, 71] width 63 height 6
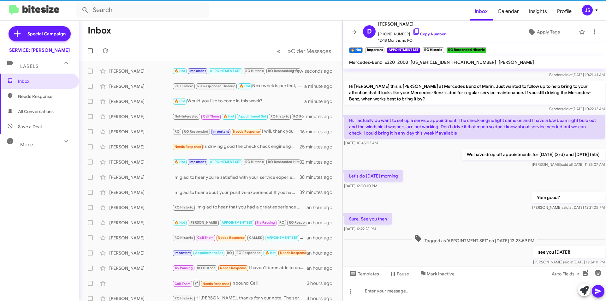
scroll to position [207, 0]
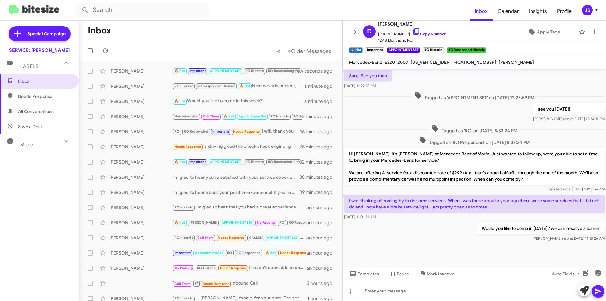
click at [422, 236] on div "Would you like to come in [DATE]? we can reserve a loaner [PERSON_NAME] said at…" at bounding box center [474, 231] width 263 height 21
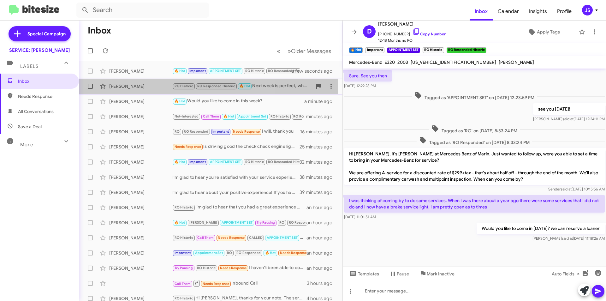
click at [146, 89] on div "[PERSON_NAME]" at bounding box center [140, 86] width 63 height 6
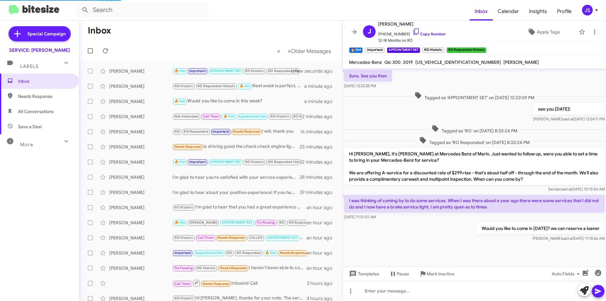
scroll to position [89, 0]
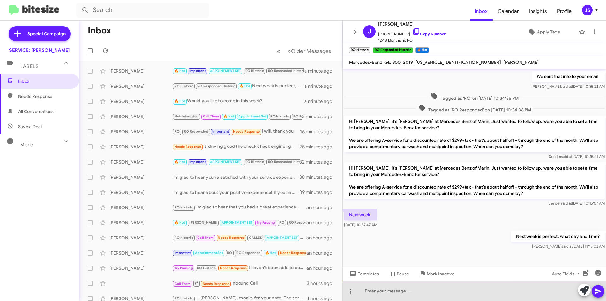
click at [440, 294] on div at bounding box center [474, 291] width 263 height 20
click at [407, 292] on div "We are also open [DATE]" at bounding box center [474, 291] width 263 height 20
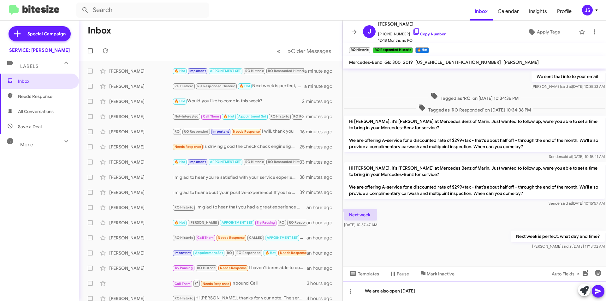
click at [455, 293] on div "We are also open this Saturday" at bounding box center [474, 291] width 263 height 20
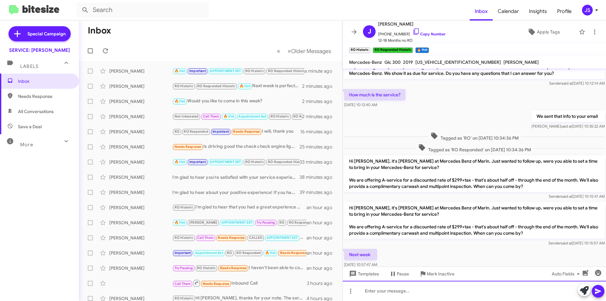
scroll to position [112, 0]
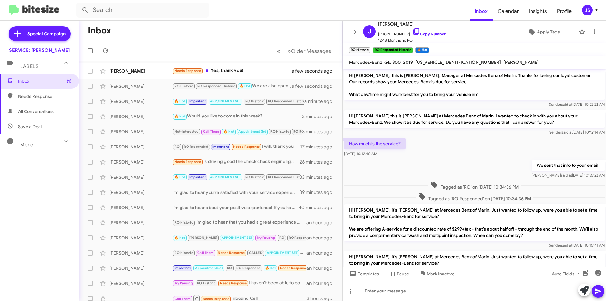
scroll to position [99, 0]
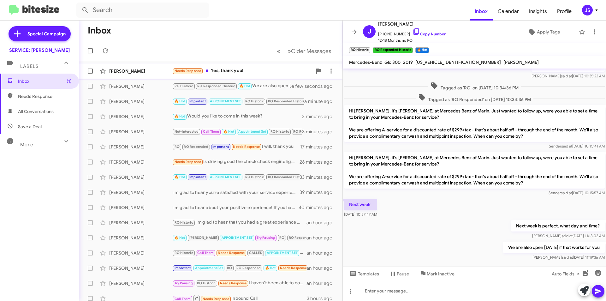
click at [239, 76] on div "Rebecca Jepsen Needs Response Yes, thank you! a few seconds ago" at bounding box center [211, 71] width 254 height 13
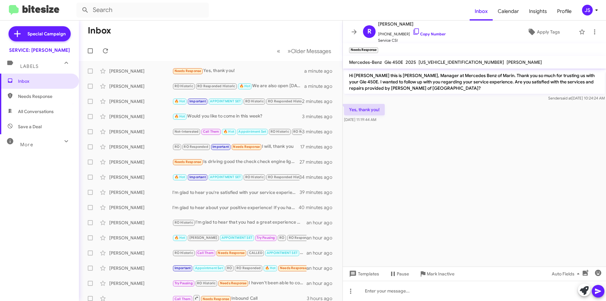
click at [170, 32] on mat-toolbar-row "Inbox" at bounding box center [211, 31] width 264 height 20
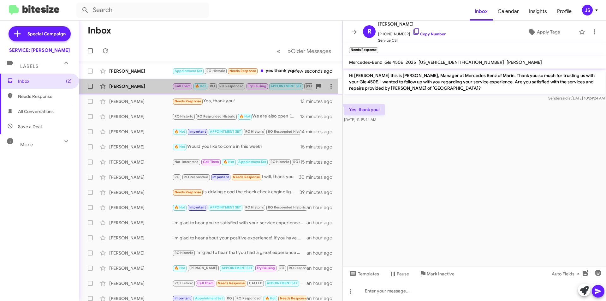
click at [144, 91] on div "[PERSON_NAME] Call Them 🔥 Hot RO RO Responded Try Pausing APPOINTMENT SET [PERS…" at bounding box center [211, 86] width 254 height 13
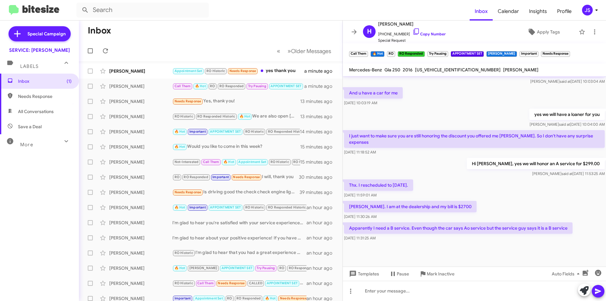
scroll to position [257, 0]
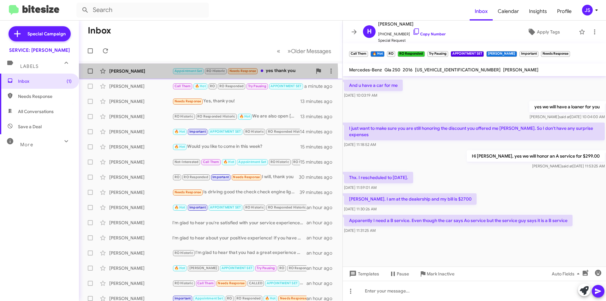
click at [166, 74] on div "[PERSON_NAME]" at bounding box center [140, 71] width 63 height 6
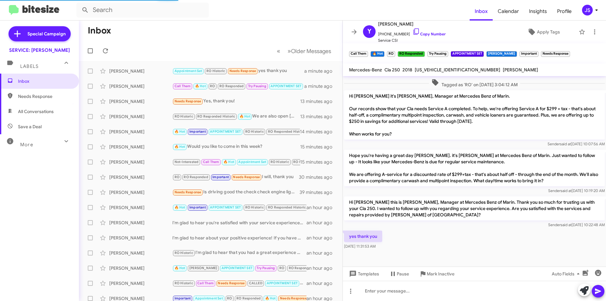
scroll to position [184, 0]
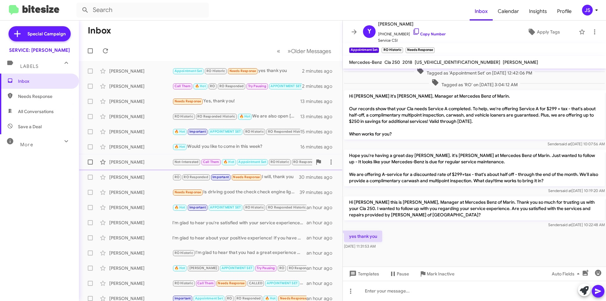
click at [136, 165] on div "[PERSON_NAME]" at bounding box center [140, 162] width 63 height 6
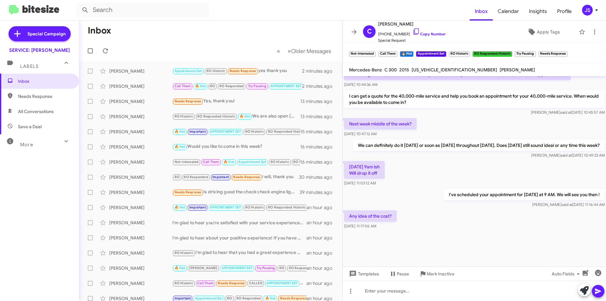
scroll to position [420, 0]
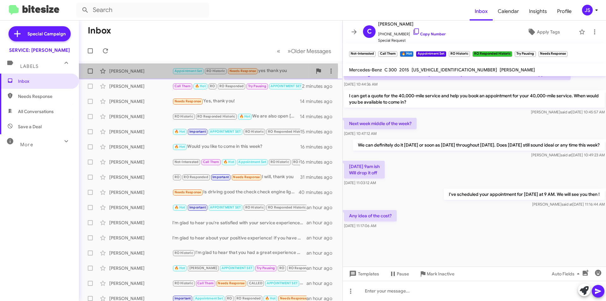
click at [123, 69] on div "[PERSON_NAME]" at bounding box center [140, 71] width 63 height 6
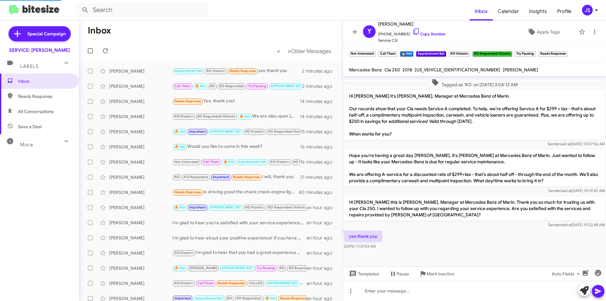
scroll to position [184, 0]
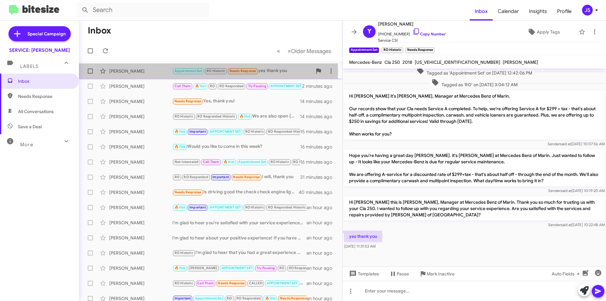
click at [127, 72] on div "[PERSON_NAME]" at bounding box center [140, 71] width 63 height 6
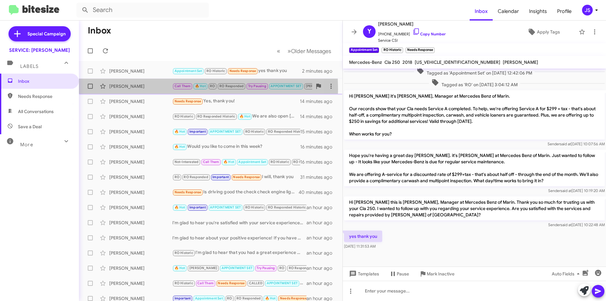
click at [130, 89] on div "[PERSON_NAME]" at bounding box center [140, 86] width 63 height 6
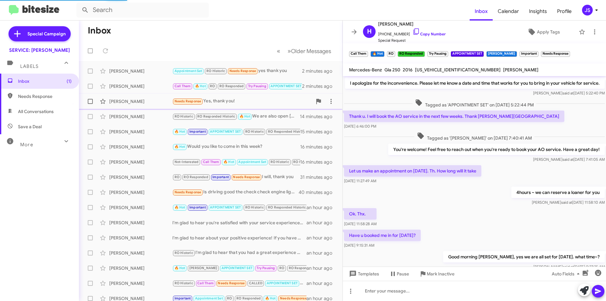
scroll to position [257, 0]
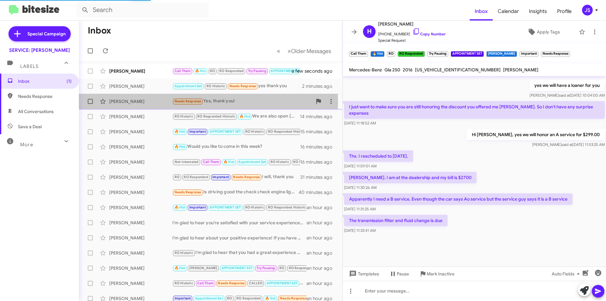
click at [133, 103] on div "[PERSON_NAME]" at bounding box center [140, 101] width 63 height 6
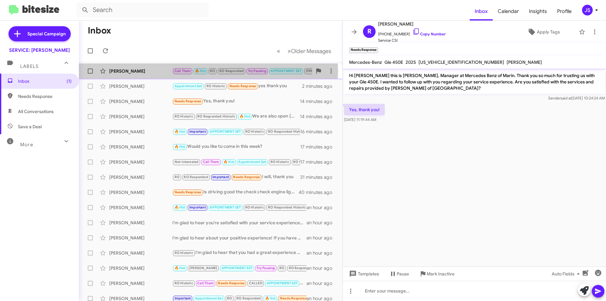
click at [157, 71] on div "[PERSON_NAME]" at bounding box center [140, 71] width 63 height 6
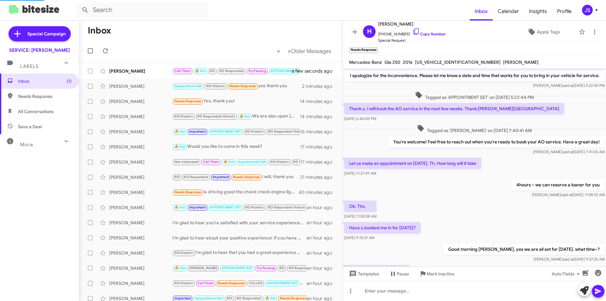
scroll to position [250, 0]
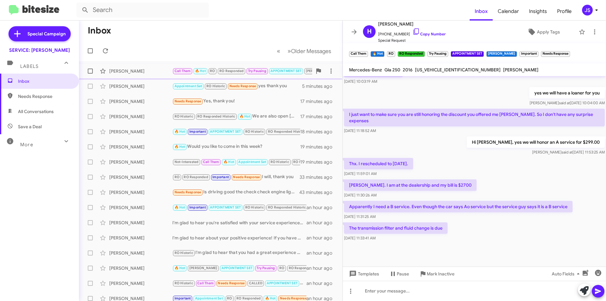
click at [145, 70] on div "[PERSON_NAME]" at bounding box center [140, 71] width 63 height 6
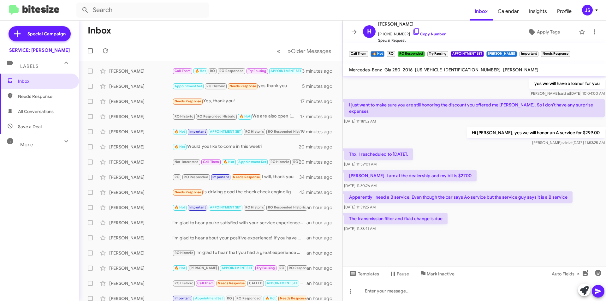
scroll to position [1064, 0]
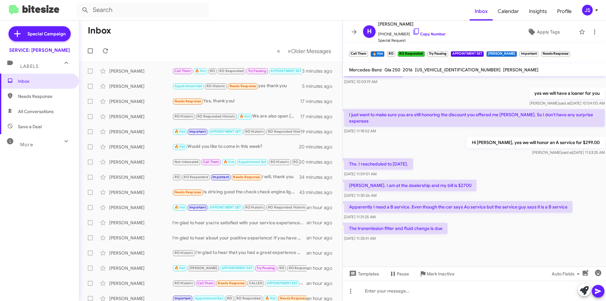
click at [513, 178] on div "Thx. I rescheduled to tomorrow. Aug 26, 2025, 11:59:01 AM" at bounding box center [474, 167] width 263 height 21
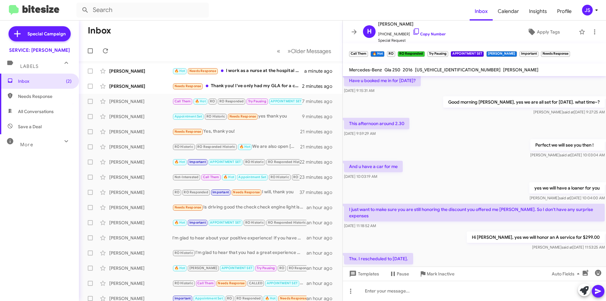
scroll to position [1127, 0]
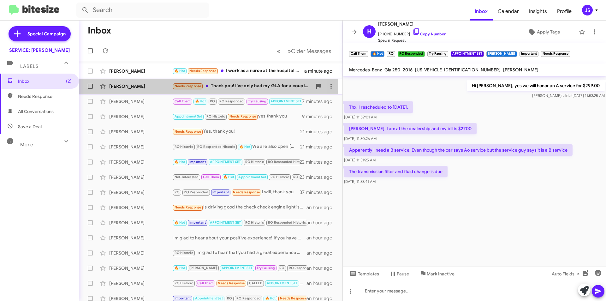
click at [132, 85] on div "[PERSON_NAME]" at bounding box center [140, 86] width 63 height 6
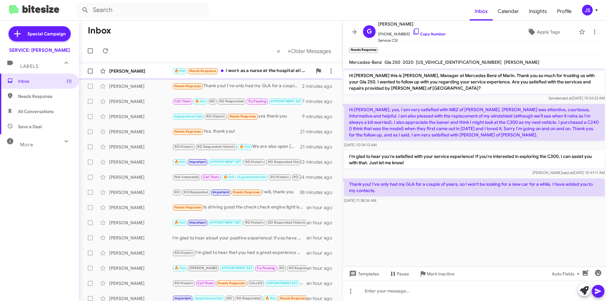
click at [136, 76] on div "Rachel Zucker 🔥 Hot Needs Response I work as a nurse at the hospital all week. …" at bounding box center [211, 71] width 254 height 13
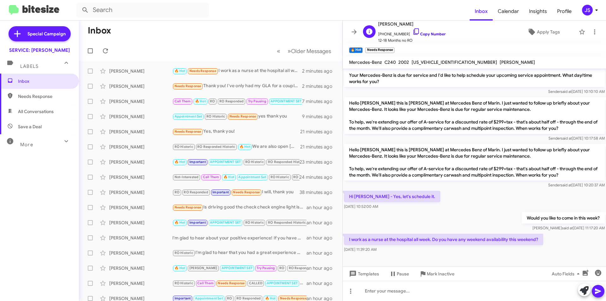
click at [413, 31] on icon at bounding box center [417, 32] width 8 height 8
click at [509, 293] on div at bounding box center [474, 291] width 263 height 20
click at [426, 291] on div at bounding box center [474, 291] width 263 height 20
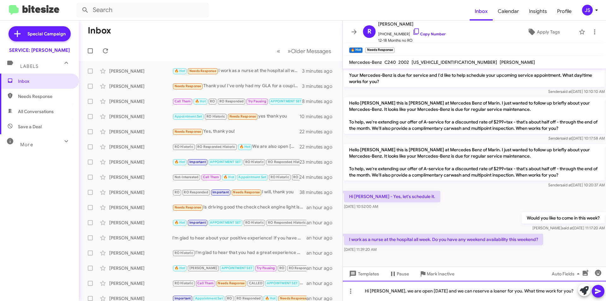
click at [440, 291] on div "Hi Rachel, we are open this Saturday and we can reserve a loaner for you. What …" at bounding box center [474, 291] width 263 height 20
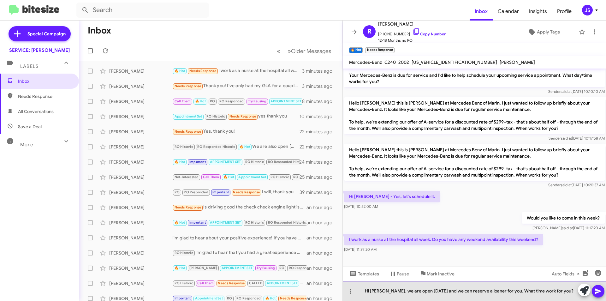
click at [547, 291] on div "Hi Rachel, we are open this Saturday and we can reserve a loaner for you. What …" at bounding box center [474, 291] width 263 height 20
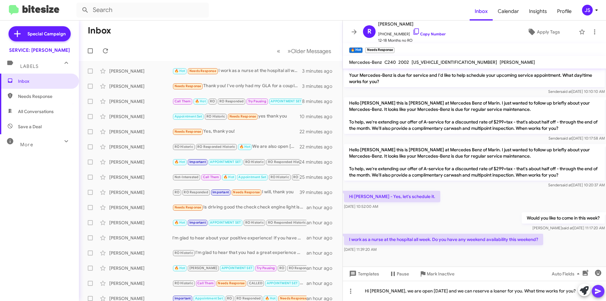
click at [596, 291] on icon at bounding box center [599, 291] width 8 height 8
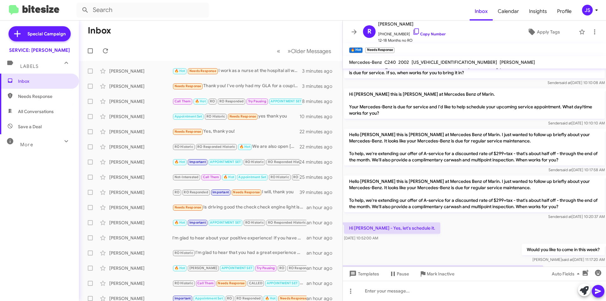
scroll to position [104, 0]
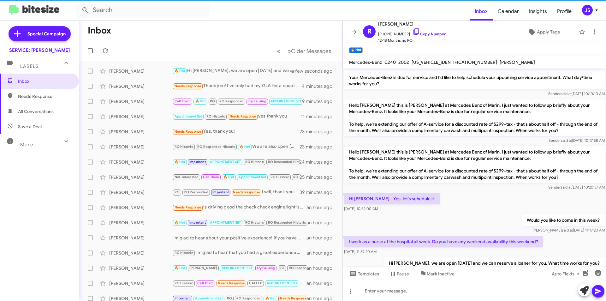
scroll to position [104, 0]
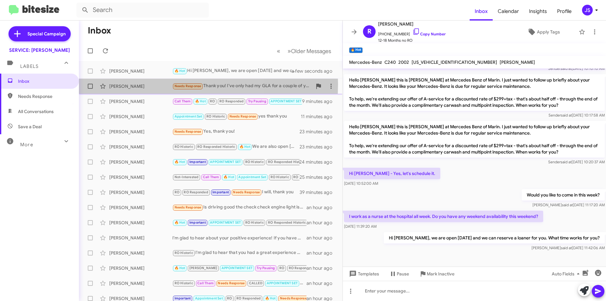
click at [141, 84] on div "[PERSON_NAME]" at bounding box center [140, 86] width 63 height 6
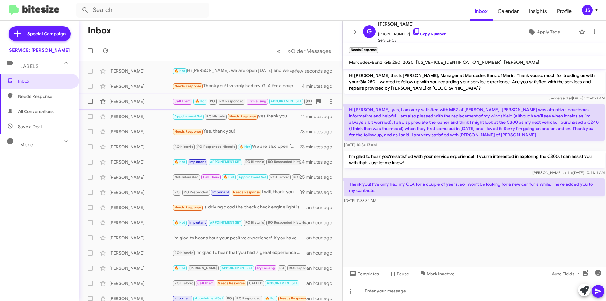
click at [142, 99] on div "[PERSON_NAME]" at bounding box center [140, 101] width 63 height 6
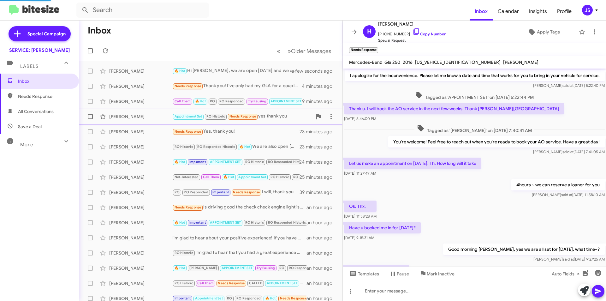
scroll to position [250, 0]
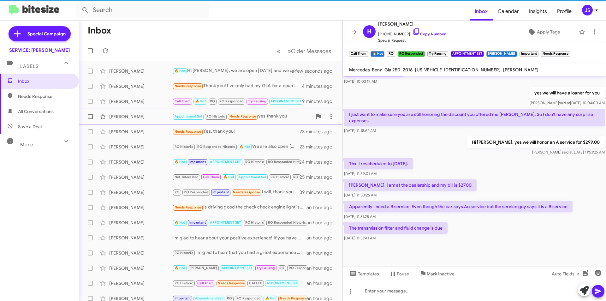
click at [142, 115] on div "Yukiko Neibert" at bounding box center [140, 116] width 63 height 6
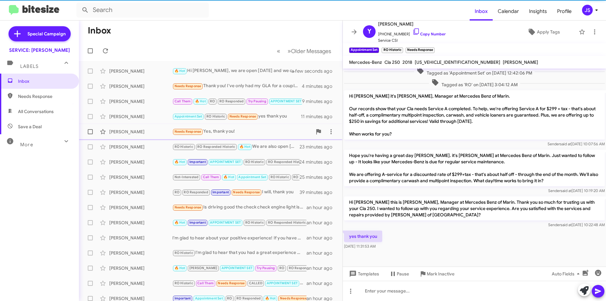
scroll to position [184, 0]
click at [143, 132] on div "Rebecca Jepsen" at bounding box center [140, 132] width 63 height 6
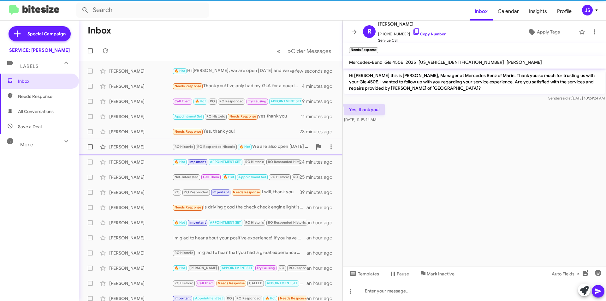
click at [141, 147] on div "James Bitter" at bounding box center [140, 147] width 63 height 6
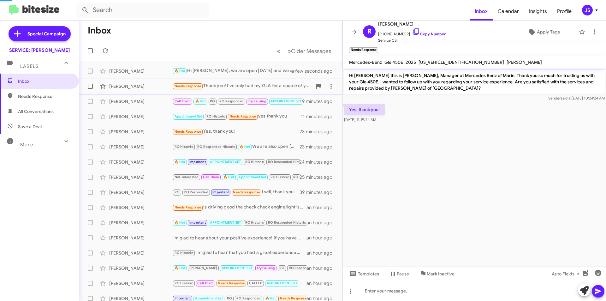
scroll to position [112, 0]
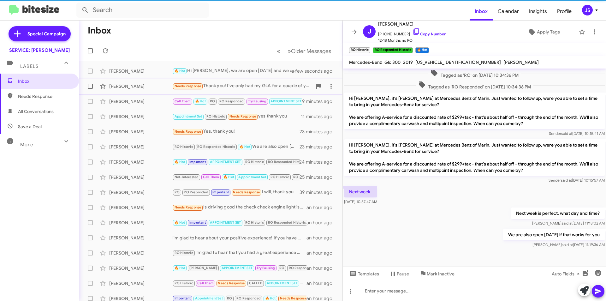
click at [151, 79] on span "Gayle Shishido Needs Response Thank you! I've only had my GLA for a couple of y…" at bounding box center [211, 86] width 264 height 15
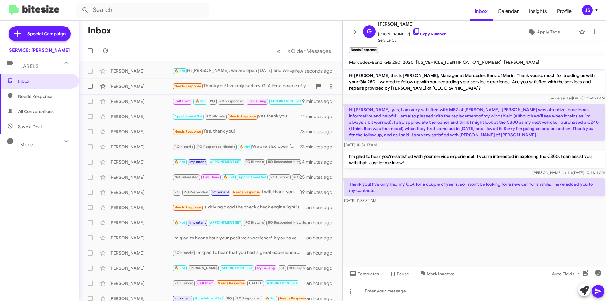
click at [146, 89] on div "Gayle Shishido" at bounding box center [140, 86] width 63 height 6
click at [138, 71] on div "Rachel Zucker" at bounding box center [140, 71] width 63 height 6
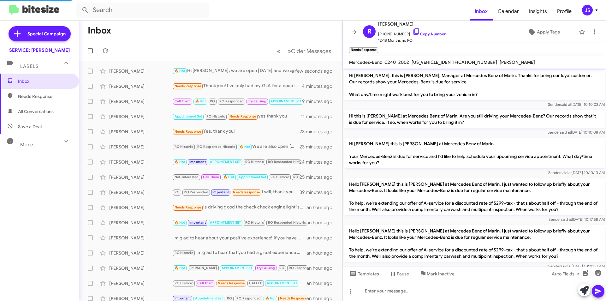
scroll to position [127, 0]
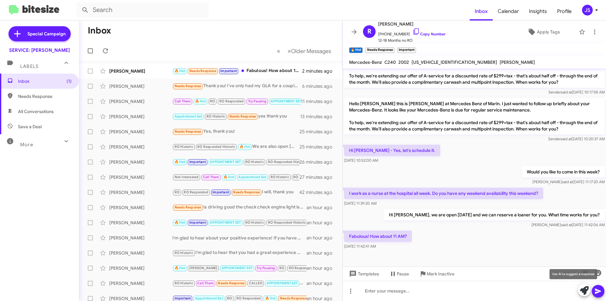
click at [586, 287] on icon at bounding box center [584, 290] width 9 height 9
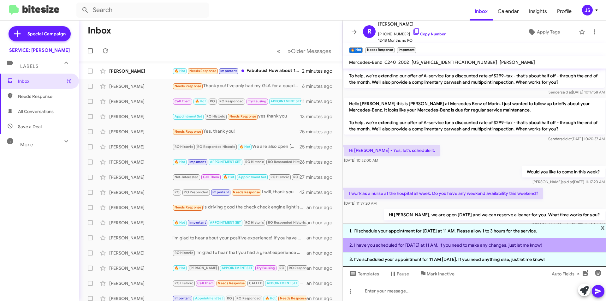
click at [392, 246] on li "2. I have you scheduled for this Saturday at 11 AM. If you need to make any cha…" at bounding box center [474, 245] width 263 height 14
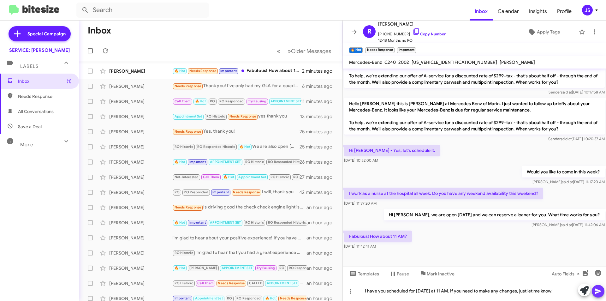
click at [596, 288] on icon at bounding box center [599, 291] width 8 height 8
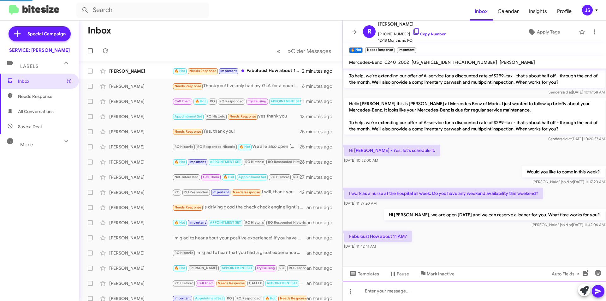
scroll to position [0, 0]
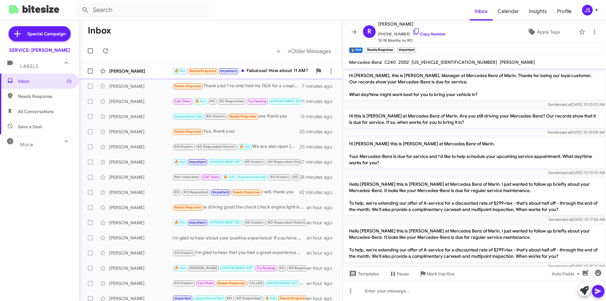
click at [170, 69] on div "Rachel Zucker" at bounding box center [140, 71] width 63 height 6
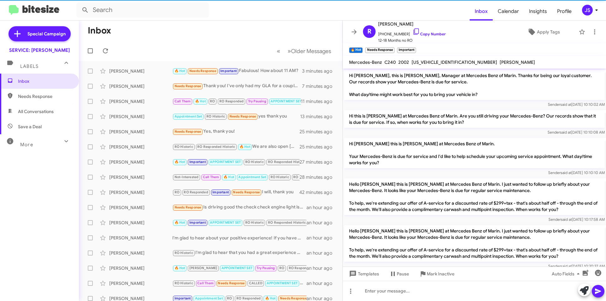
scroll to position [150, 0]
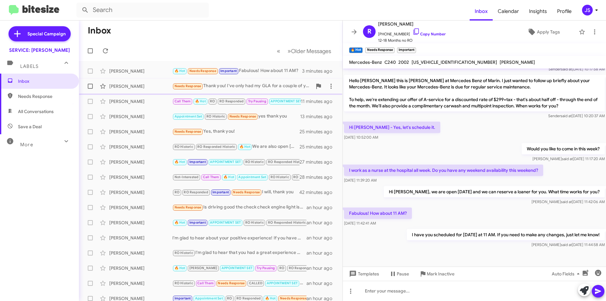
click at [146, 86] on div "Gayle Shishido" at bounding box center [140, 86] width 63 height 6
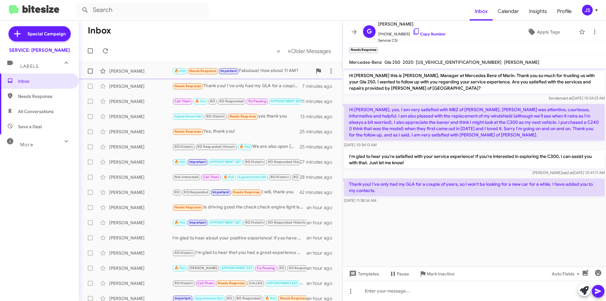
click at [148, 75] on div "Rachel Zucker 🔥 Hot Needs Response Important Fabulous! How about 11 AM? 3 minut…" at bounding box center [211, 71] width 254 height 13
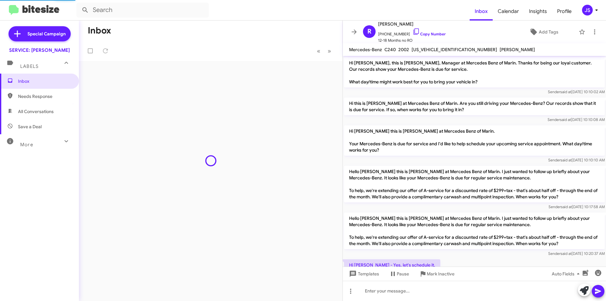
scroll to position [138, 0]
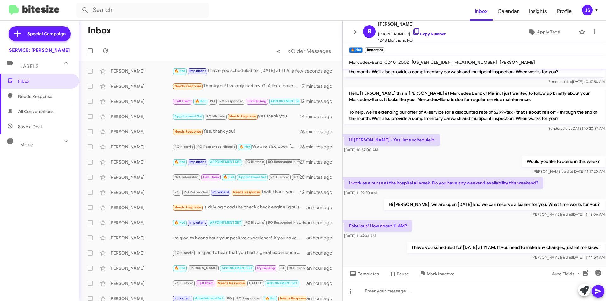
click at [45, 114] on span "All Conversations" at bounding box center [36, 111] width 36 height 6
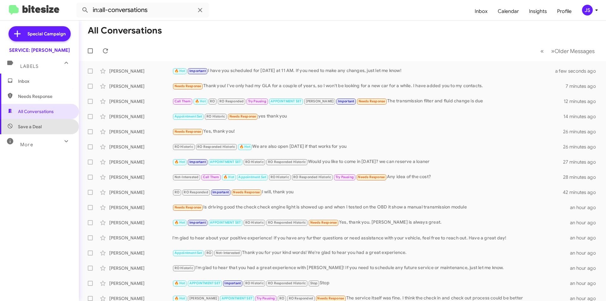
click at [43, 129] on span "Save a Deal" at bounding box center [39, 126] width 79 height 15
type input "in:not-interested"
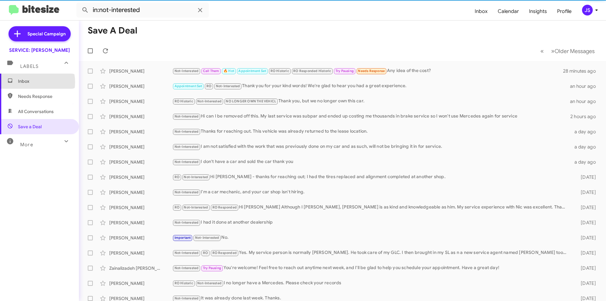
click at [33, 82] on span "Inbox" at bounding box center [45, 81] width 54 height 6
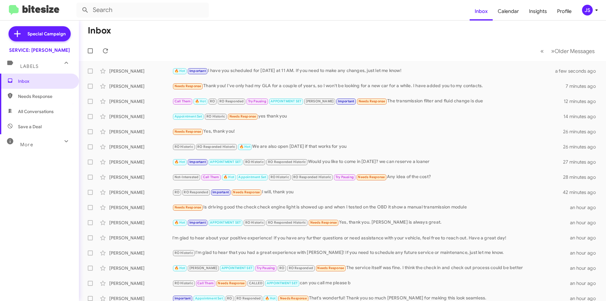
drag, startPoint x: 156, startPoint y: 68, endPoint x: 186, endPoint y: 32, distance: 46.2
click at [156, 68] on div "[PERSON_NAME]" at bounding box center [140, 71] width 63 height 6
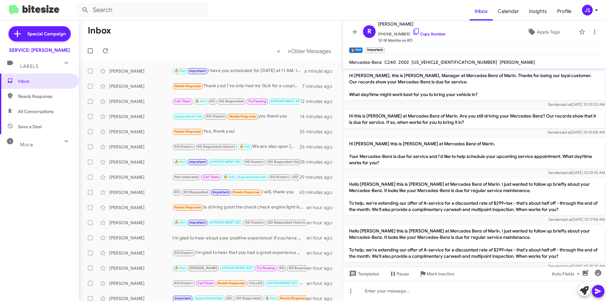
scroll to position [138, 0]
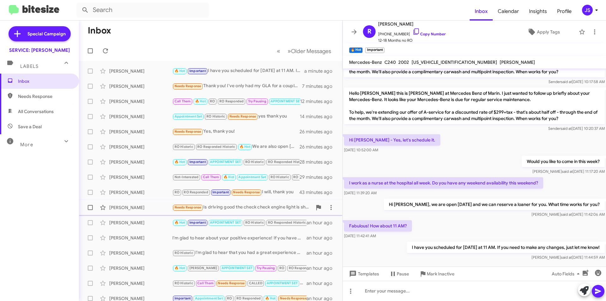
click at [150, 203] on div "[PERSON_NAME] Needs Response Is driving good the check check engine light is sh…" at bounding box center [211, 207] width 254 height 13
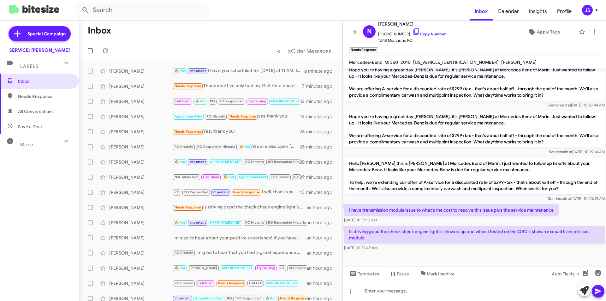
click at [518, 232] on p "Is driving good the check check engine light is showed up and when I tested on …" at bounding box center [474, 235] width 261 height 18
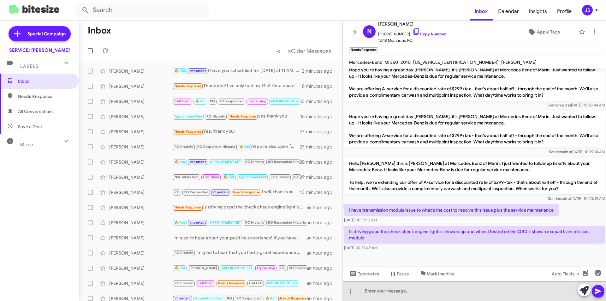
click at [406, 286] on div at bounding box center [474, 291] width 263 height 20
click at [526, 295] on div "Hi Nageeb, we would want to diagnose the vehicle 1st to confirm" at bounding box center [474, 291] width 263 height 20
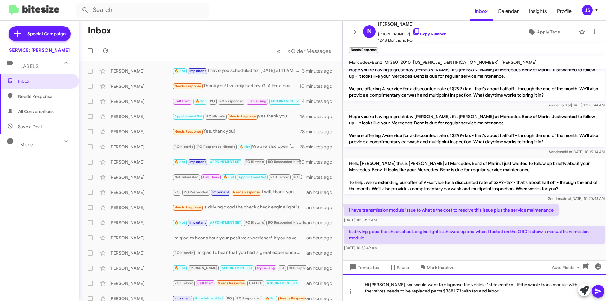
click at [537, 294] on div "Hi Nageeb, we would want to diagnose the vehicle 1st to confirm. If the whole t…" at bounding box center [474, 287] width 263 height 27
click at [545, 294] on div "Hi Nageeb, we would want to diagnose the vehicle 1st to confirm. If the whole t…" at bounding box center [474, 287] width 263 height 27
click at [600, 290] on icon at bounding box center [599, 291] width 8 height 8
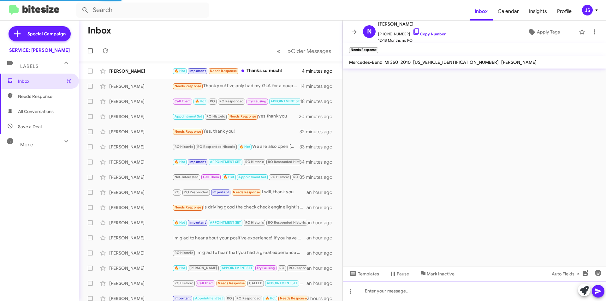
scroll to position [0, 0]
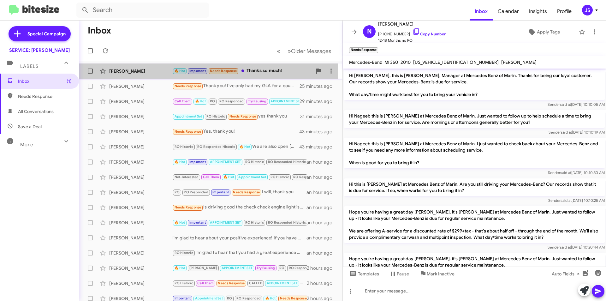
click at [154, 72] on div "[PERSON_NAME]" at bounding box center [140, 71] width 63 height 6
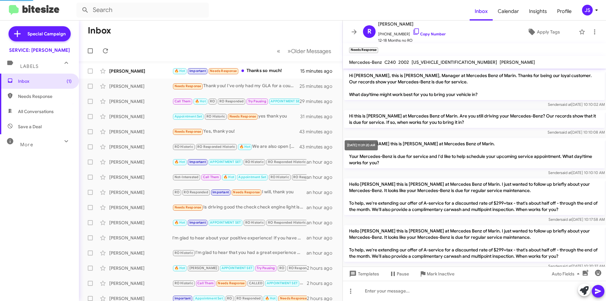
scroll to position [173, 0]
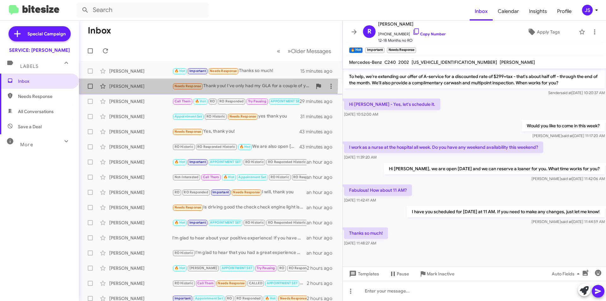
click at [156, 81] on div "Gayle Shishido Needs Response Thank you! I've only had my GLA for a couple of y…" at bounding box center [211, 86] width 254 height 13
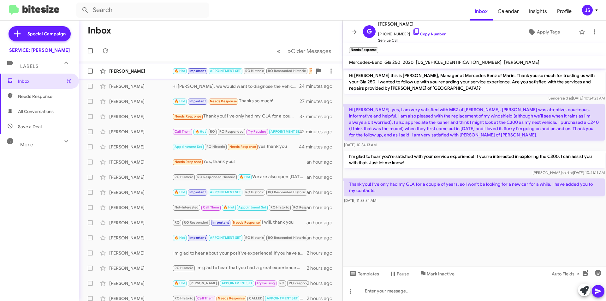
click at [151, 72] on div "[PERSON_NAME]" at bounding box center [140, 71] width 63 height 6
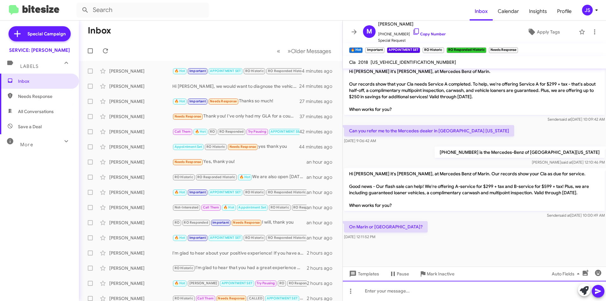
click at [396, 300] on div at bounding box center [474, 291] width 263 height 20
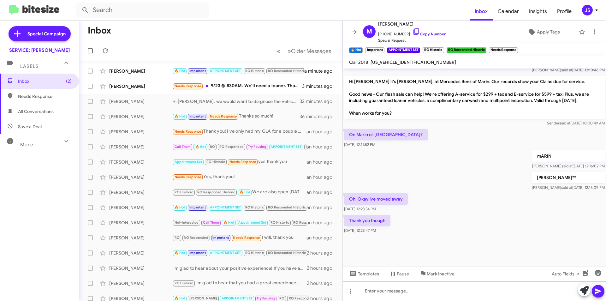
scroll to position [303, 0]
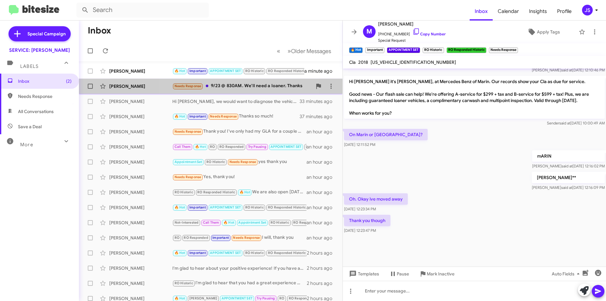
click at [242, 88] on div "Needs Response 9/23 @ 830AM. We'll need a loaner. Thanks" at bounding box center [242, 85] width 140 height 7
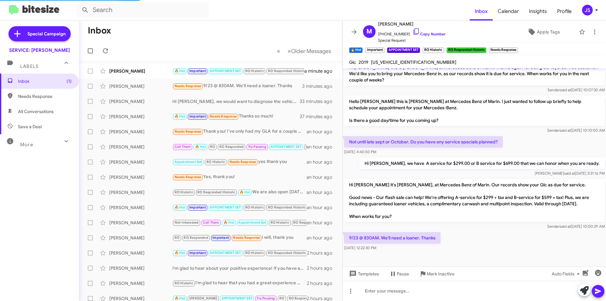
scroll to position [148, 0]
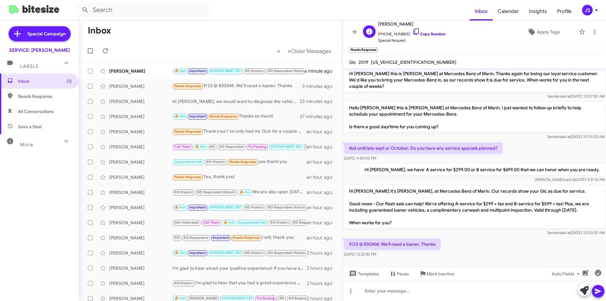
click at [414, 32] on icon at bounding box center [416, 31] width 5 height 6
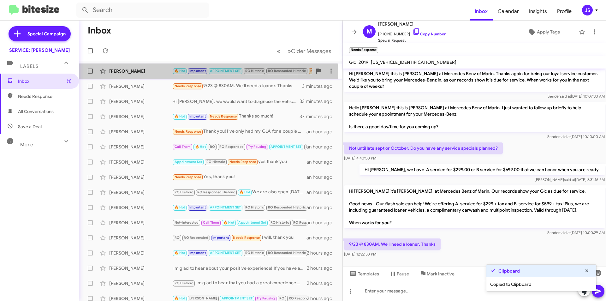
click at [158, 75] on div "Mariah Michaud 🔥 Hot Important APPOINTMENT SET RO Historic RO Responded Histori…" at bounding box center [211, 71] width 254 height 13
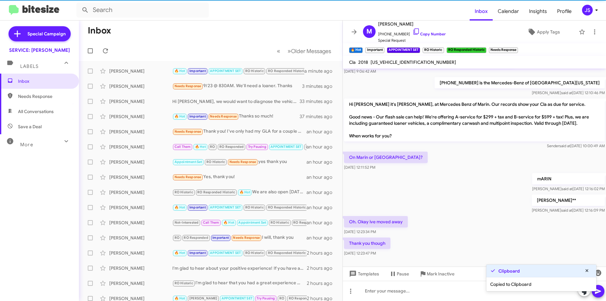
scroll to position [433, 0]
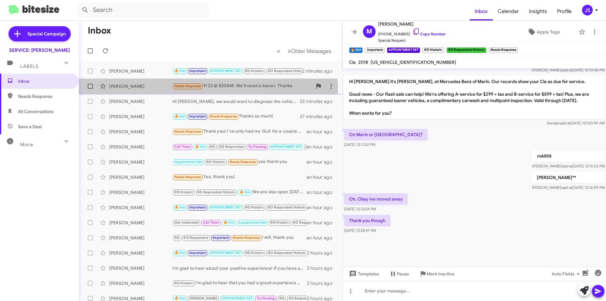
click at [140, 92] on div "Michael Antieri Needs Response 9/23 @ 830AM. We'll need a loaner. Thanks 3 minu…" at bounding box center [211, 86] width 254 height 13
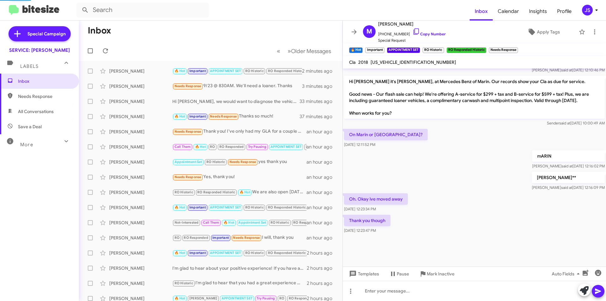
scroll to position [148, 0]
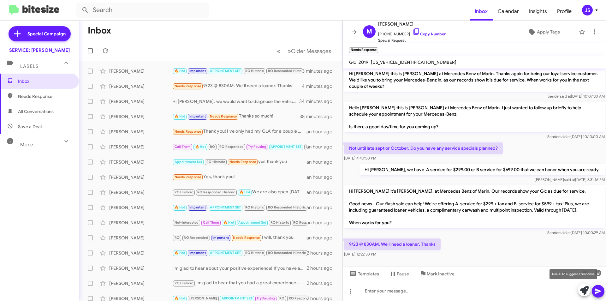
click at [583, 290] on icon at bounding box center [584, 290] width 9 height 9
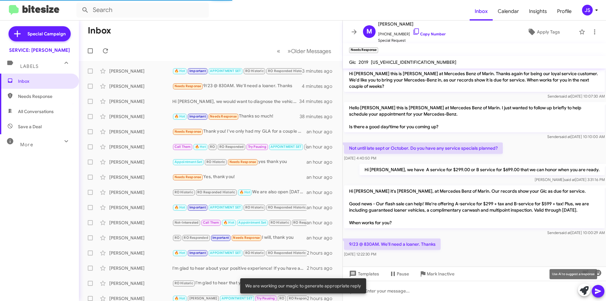
scroll to position [198, 0]
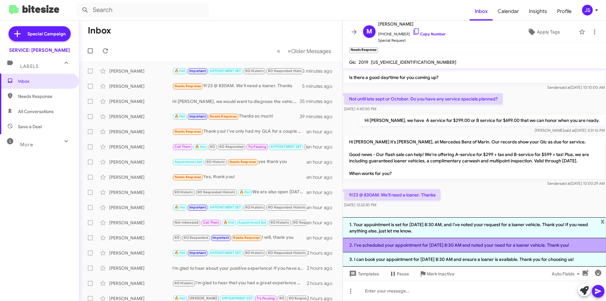
click at [507, 246] on li "2. I've scheduled your appointment for September 23rd at 8:30 AM and noted your…" at bounding box center [474, 245] width 263 height 14
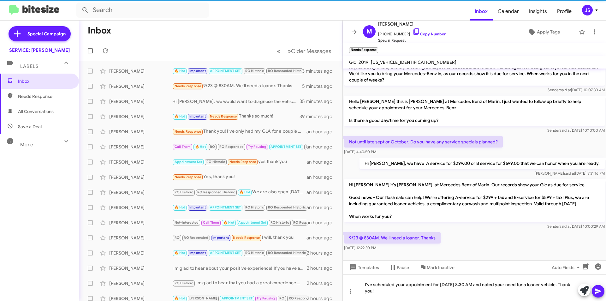
click at [595, 293] on icon at bounding box center [599, 291] width 8 height 8
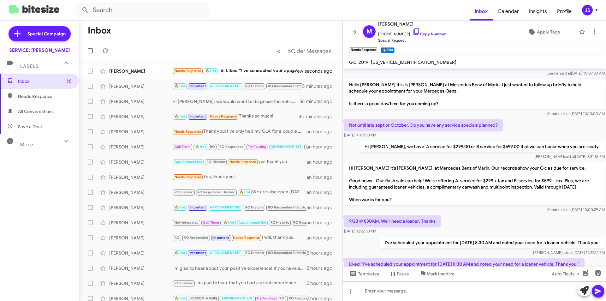
scroll to position [0, 0]
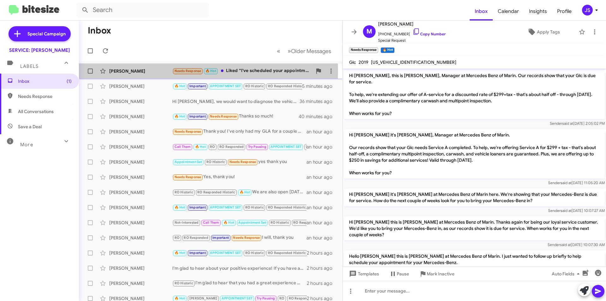
click at [165, 71] on div "[PERSON_NAME]" at bounding box center [140, 71] width 63 height 6
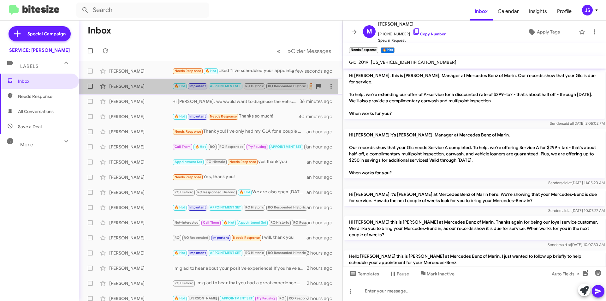
click at [164, 86] on div "[PERSON_NAME]" at bounding box center [140, 86] width 63 height 6
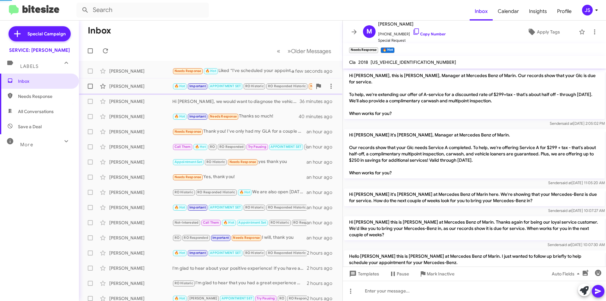
scroll to position [303, 0]
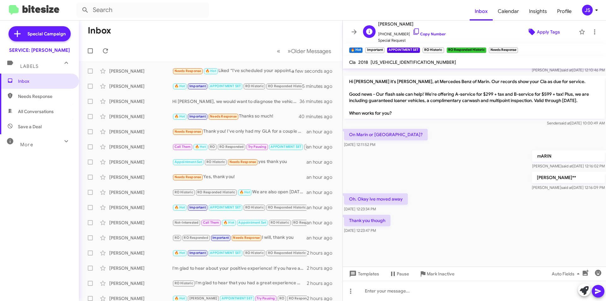
click at [537, 33] on span "Apply Tags" at bounding box center [548, 31] width 23 height 11
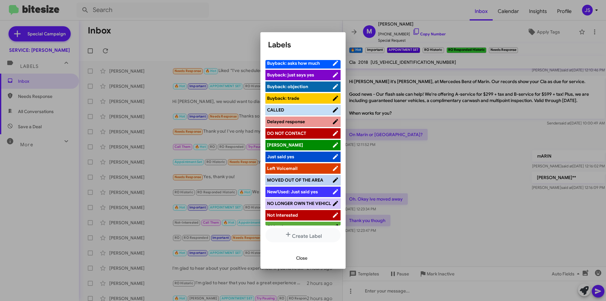
scroll to position [63, 0]
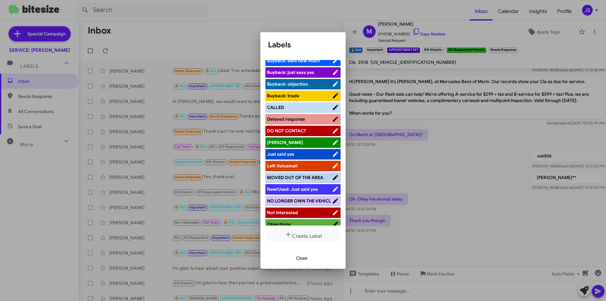
click at [300, 177] on span "MOVED OUT OF THE AREA" at bounding box center [295, 178] width 56 height 6
click at [310, 259] on button "Close" at bounding box center [301, 257] width 21 height 11
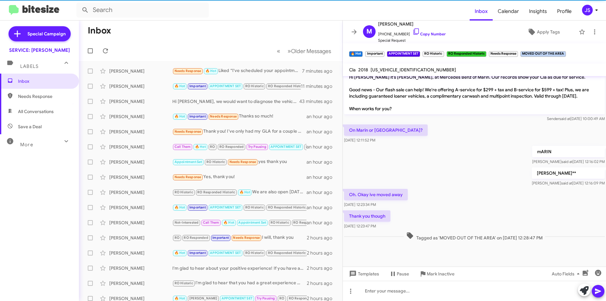
scroll to position [301, 0]
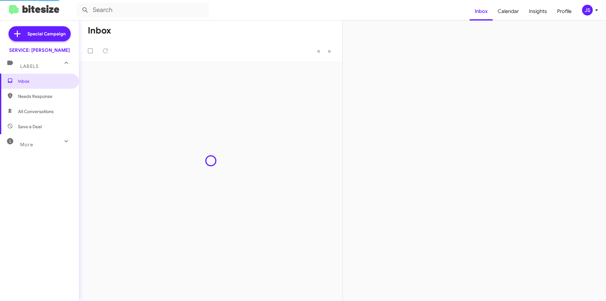
click at [52, 106] on span "All Conversations" at bounding box center [39, 111] width 79 height 15
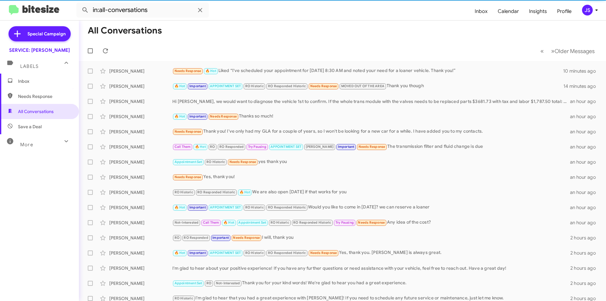
click at [48, 128] on span "Save a Deal" at bounding box center [39, 126] width 79 height 15
type input "in:not-interested"
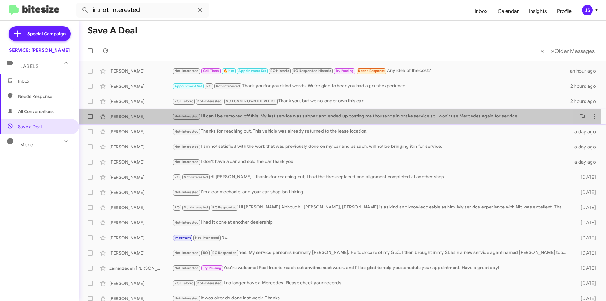
click at [267, 118] on div "Not-Interested Hi can I be removed off this. My last service was subpar and end…" at bounding box center [374, 116] width 404 height 7
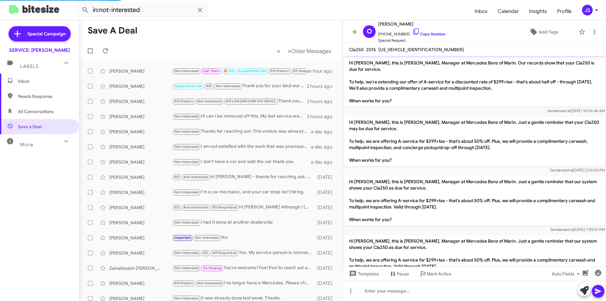
scroll to position [923, 0]
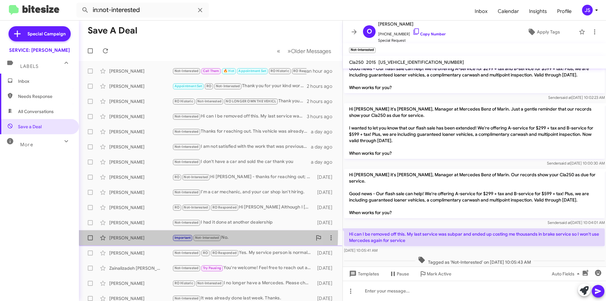
click at [130, 233] on div "[PERSON_NAME] Important Not-Interested No. [DATE]" at bounding box center [211, 238] width 254 height 13
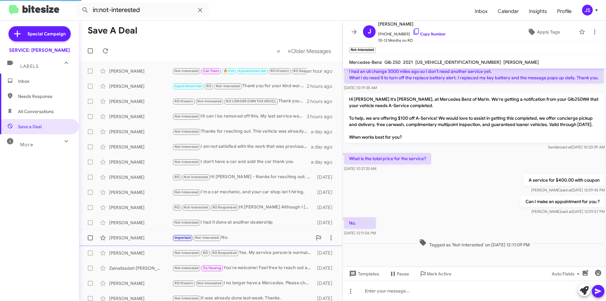
scroll to position [223, 0]
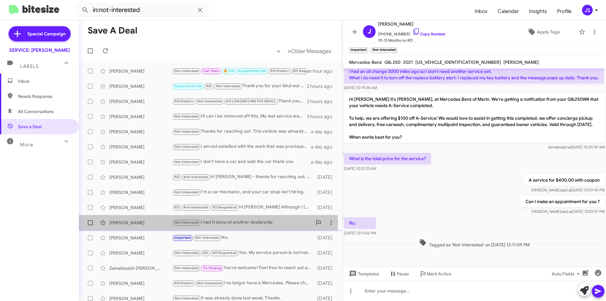
click at [136, 221] on div "[PERSON_NAME]" at bounding box center [140, 223] width 63 height 6
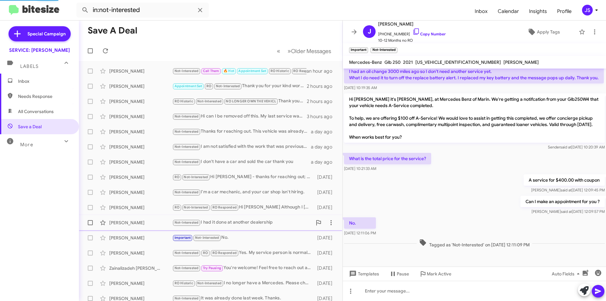
scroll to position [13, 0]
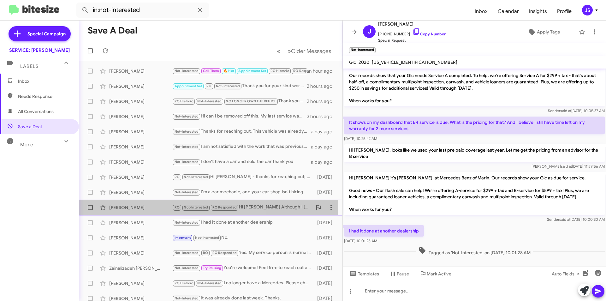
click at [142, 206] on div "[PERSON_NAME]" at bounding box center [140, 207] width 63 height 6
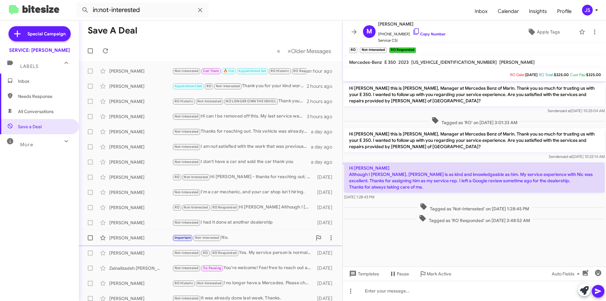
click at [150, 242] on div "[PERSON_NAME] Important Not-Interested No. [DATE]" at bounding box center [211, 238] width 254 height 13
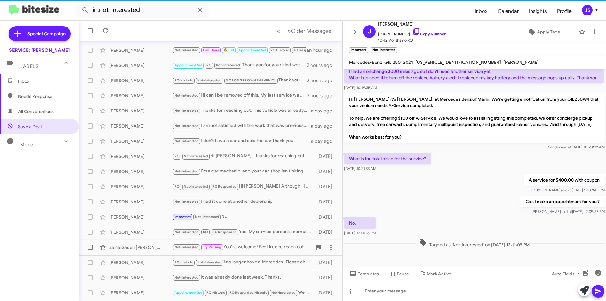
scroll to position [32, 0]
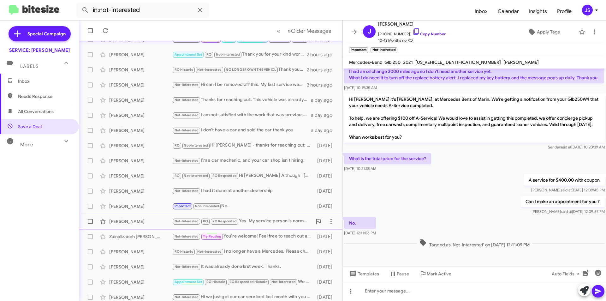
click at [148, 224] on div "[PERSON_NAME]" at bounding box center [140, 221] width 63 height 6
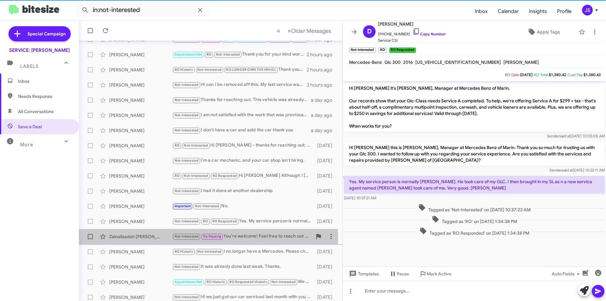
click at [149, 236] on div "Zainalizadeh [PERSON_NAME]" at bounding box center [140, 236] width 63 height 6
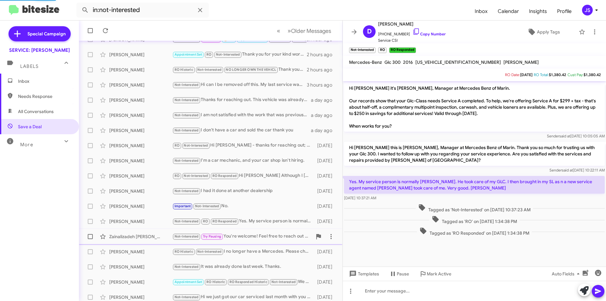
scroll to position [40, 0]
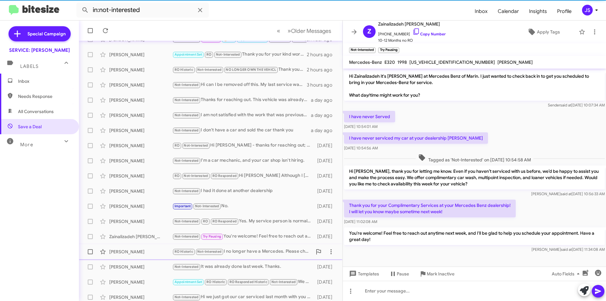
click at [147, 251] on div "[PERSON_NAME]" at bounding box center [140, 252] width 63 height 6
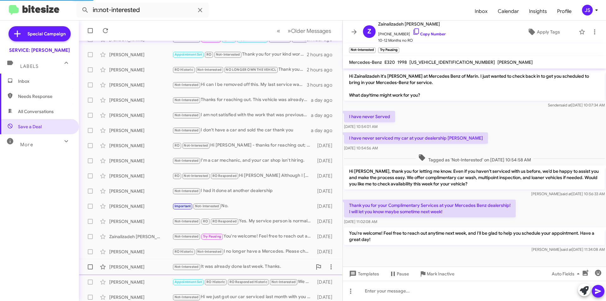
click at [146, 267] on div "[PERSON_NAME]" at bounding box center [140, 267] width 63 height 6
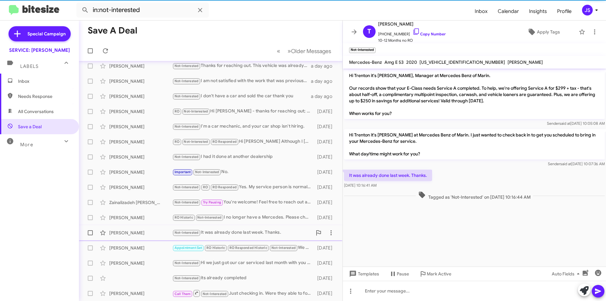
scroll to position [34, 0]
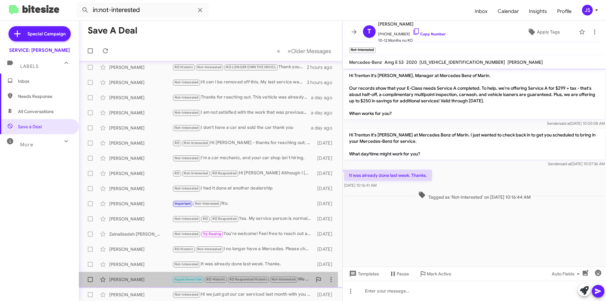
click at [145, 280] on div "[PERSON_NAME]" at bounding box center [140, 279] width 63 height 6
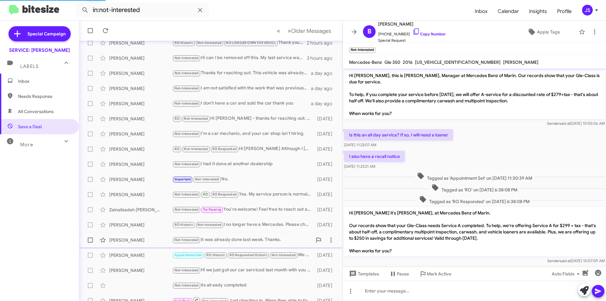
scroll to position [66, 0]
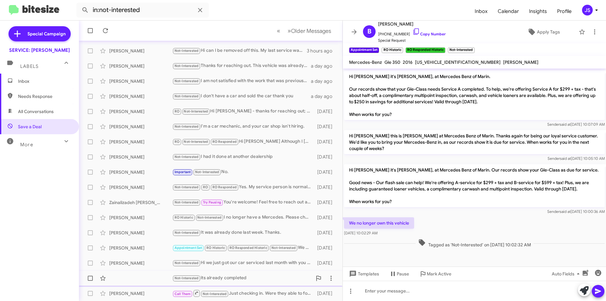
click at [130, 274] on div "Not-Interested its already completed [DATE]" at bounding box center [211, 278] width 254 height 13
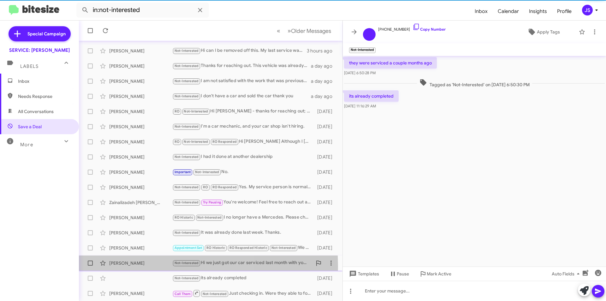
click at [136, 267] on div "Scott Durcanin Not-Interested Hi we just got our car serviced last month with y…" at bounding box center [211, 263] width 254 height 13
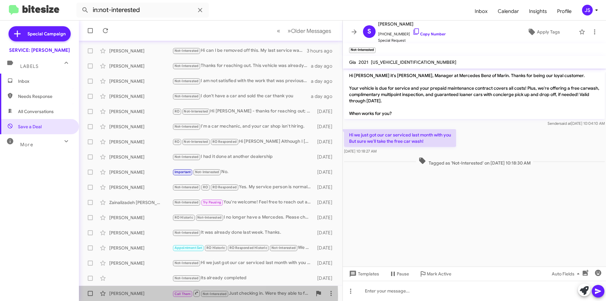
click at [142, 296] on div "[PERSON_NAME]" at bounding box center [140, 293] width 63 height 6
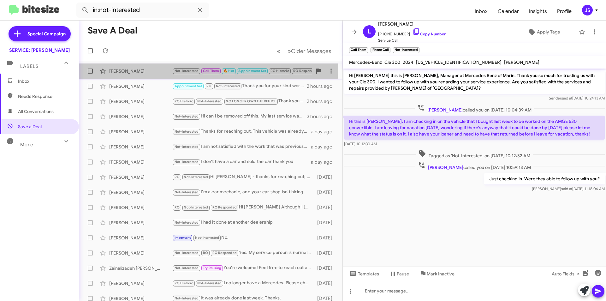
click at [149, 68] on div "Carol Terhune Not-Interested Call Them 🔥 Hot Appointment Set RO Historic RO Res…" at bounding box center [211, 71] width 254 height 13
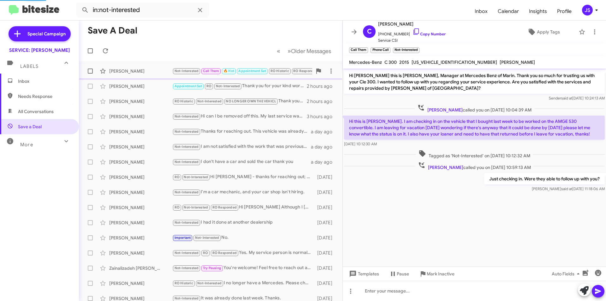
scroll to position [268, 0]
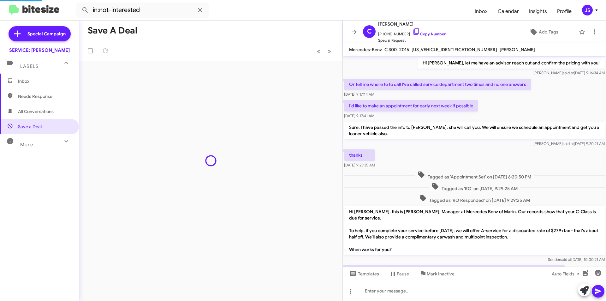
scroll to position [255, 0]
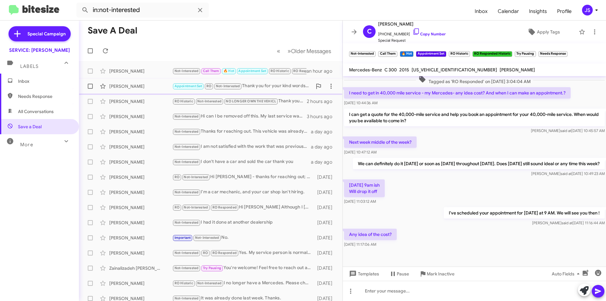
click at [147, 88] on div "[PERSON_NAME]" at bounding box center [140, 86] width 63 height 6
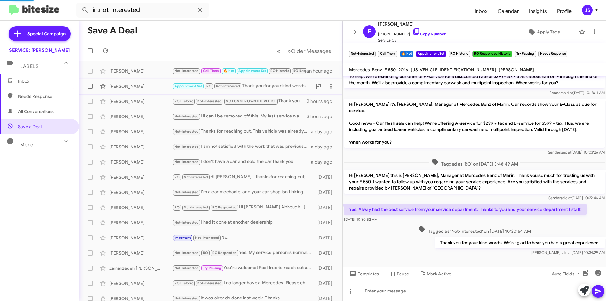
scroll to position [101, 0]
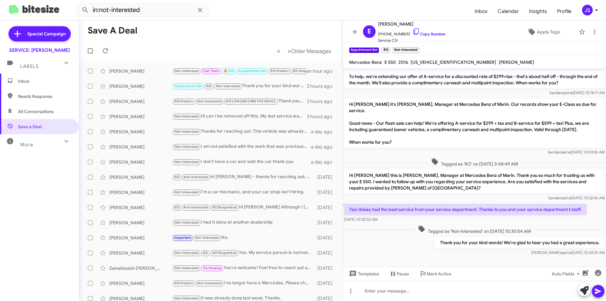
click at [48, 100] on span "Needs Response" at bounding box center [39, 96] width 79 height 15
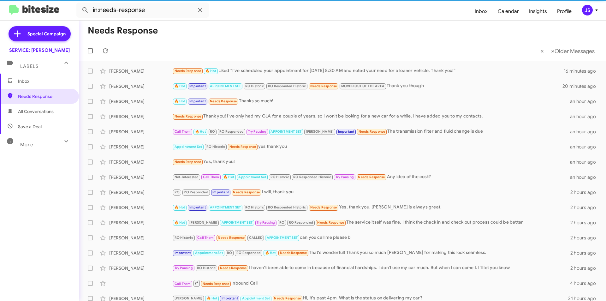
click at [45, 114] on span "All Conversations" at bounding box center [36, 111] width 36 height 6
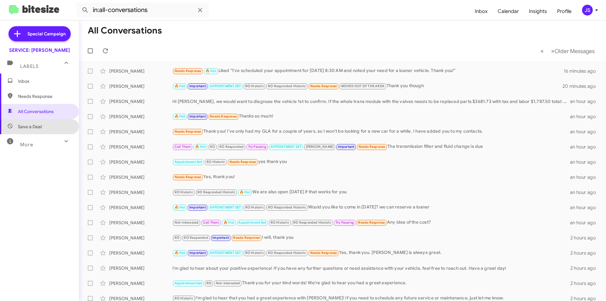
click at [46, 127] on span "Save a Deal" at bounding box center [39, 126] width 79 height 15
type input "in:not-interested"
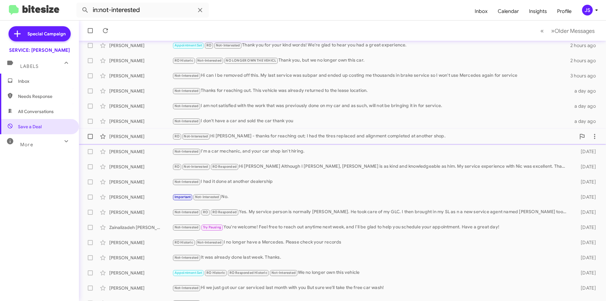
scroll to position [66, 0]
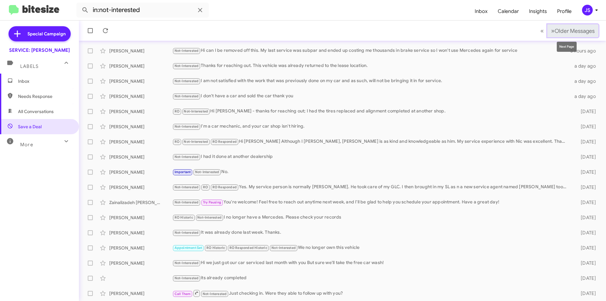
click at [573, 34] on span "Older Messages" at bounding box center [575, 30] width 40 height 7
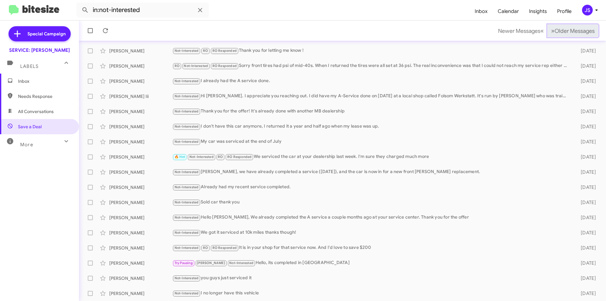
click at [573, 34] on span "Older Messages" at bounding box center [575, 30] width 40 height 7
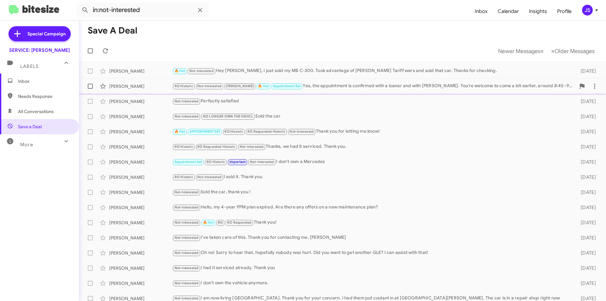
click at [407, 86] on div "RO Historic Not-Interested RAUL 🔥 Hot Appointment Set Yes, the appointment is c…" at bounding box center [374, 85] width 404 height 7
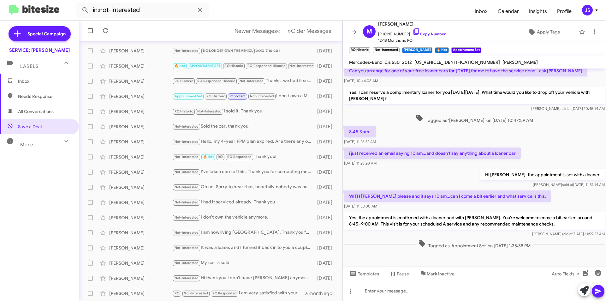
scroll to position [214, 0]
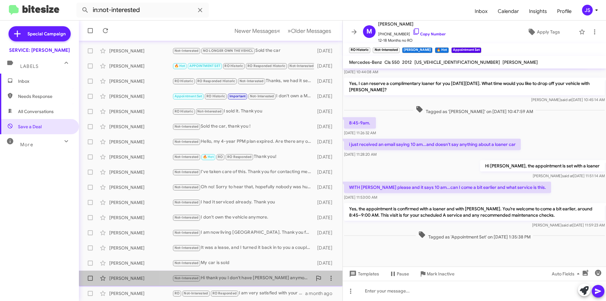
click at [218, 280] on div "Not-Interested Hi thank you I don't have Mercedes anymore thank you very much" at bounding box center [242, 277] width 140 height 7
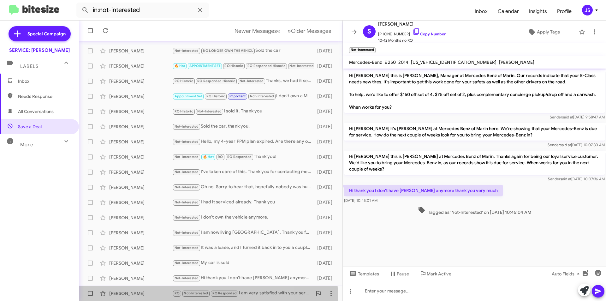
click at [156, 298] on div "Perry Sanger RO Not-Interested RO Responded I am very satisfied with your servi…" at bounding box center [211, 293] width 254 height 13
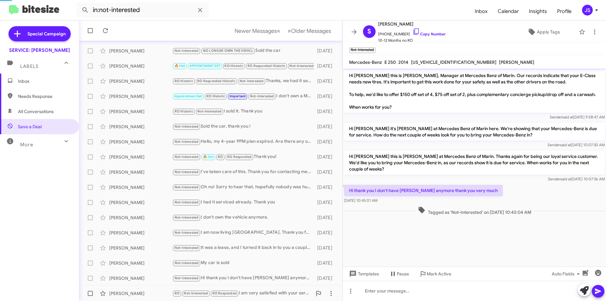
scroll to position [140, 0]
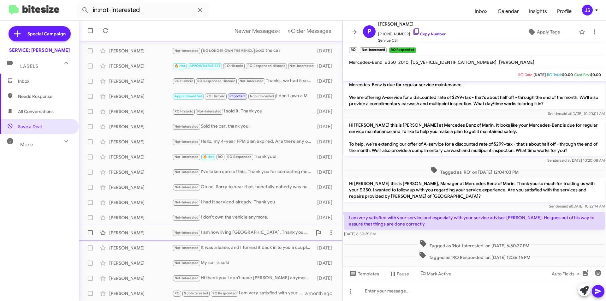
click at [151, 238] on div "Carla Morabito Not-Interested I am now living Los Altos. Thank you for your con…" at bounding box center [211, 232] width 254 height 13
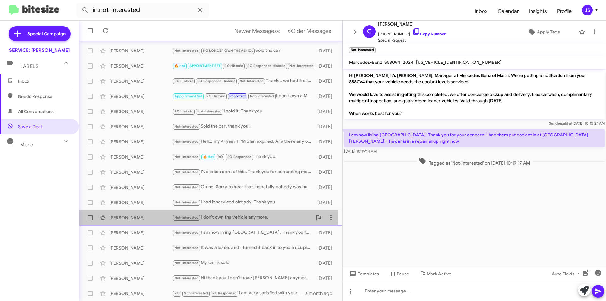
click at [133, 211] on span "Orrin Hein Not-Interested I don't own the vehicle anymore. 20 days ago" at bounding box center [211, 217] width 264 height 15
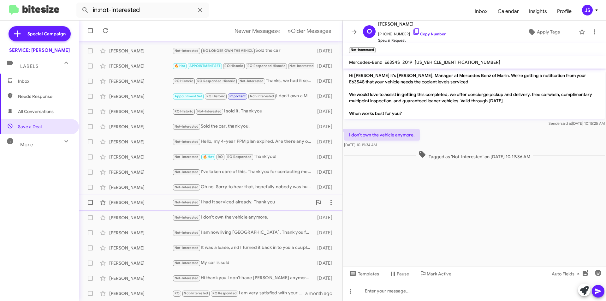
click at [136, 202] on div "[PERSON_NAME]" at bounding box center [140, 202] width 63 height 6
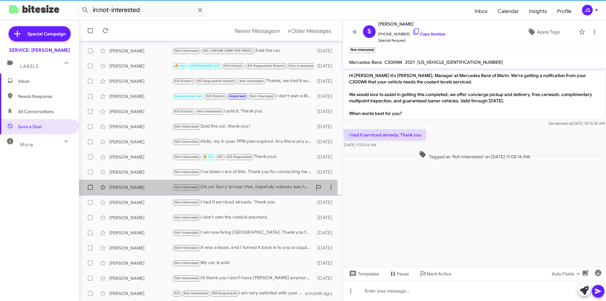
click at [137, 187] on div "[PERSON_NAME]" at bounding box center [140, 187] width 63 height 6
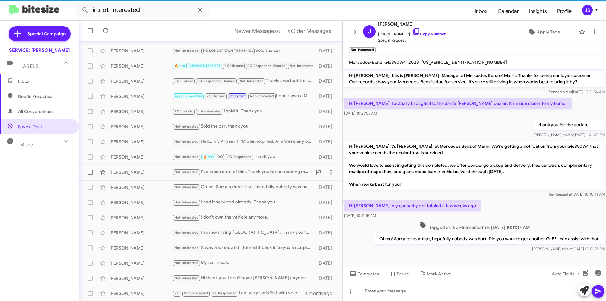
click at [137, 176] on div "Douglas Archer Not-Interested I've taken care of this. Thank you for contacting…" at bounding box center [211, 172] width 254 height 13
